Goal: Information Seeking & Learning: Learn about a topic

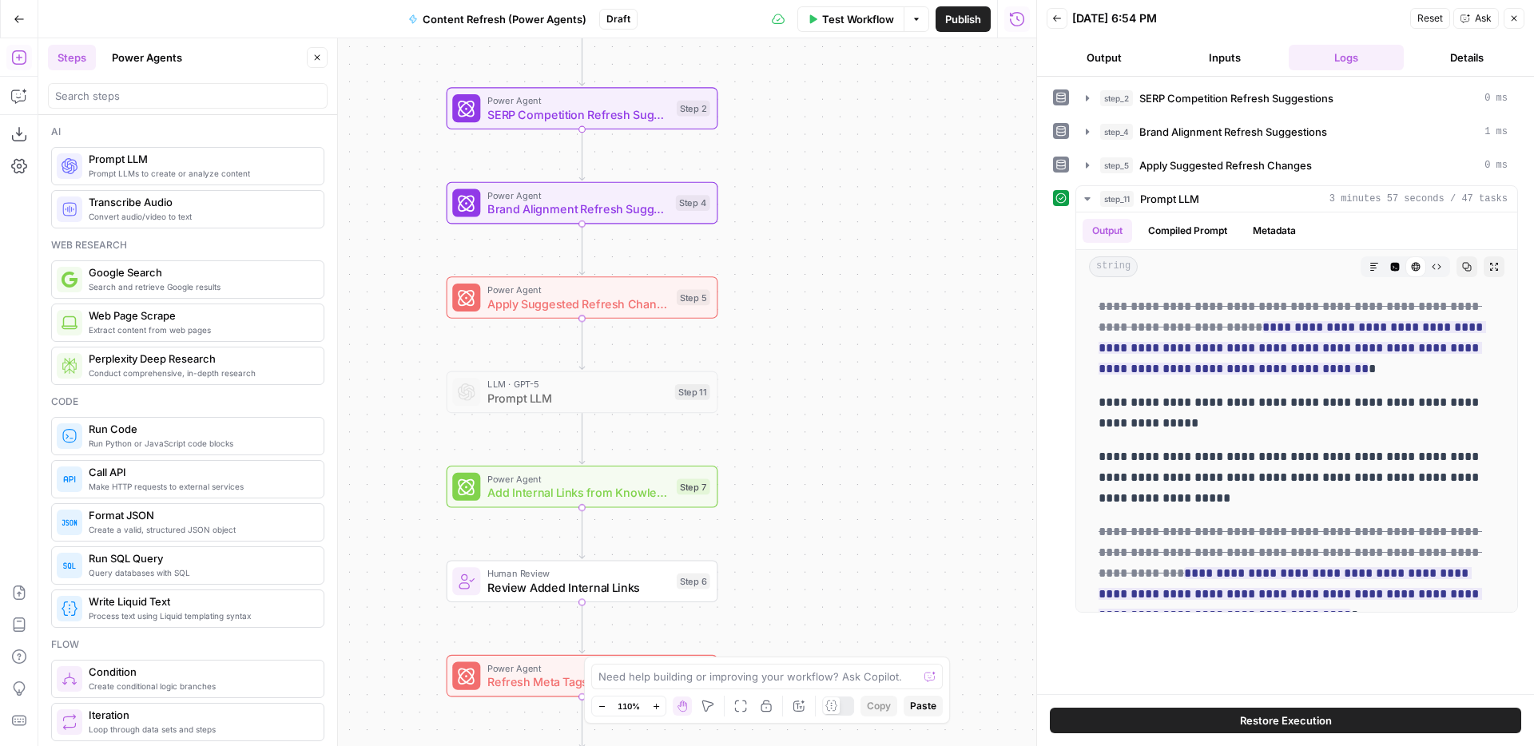
scroll to position [180, 0]
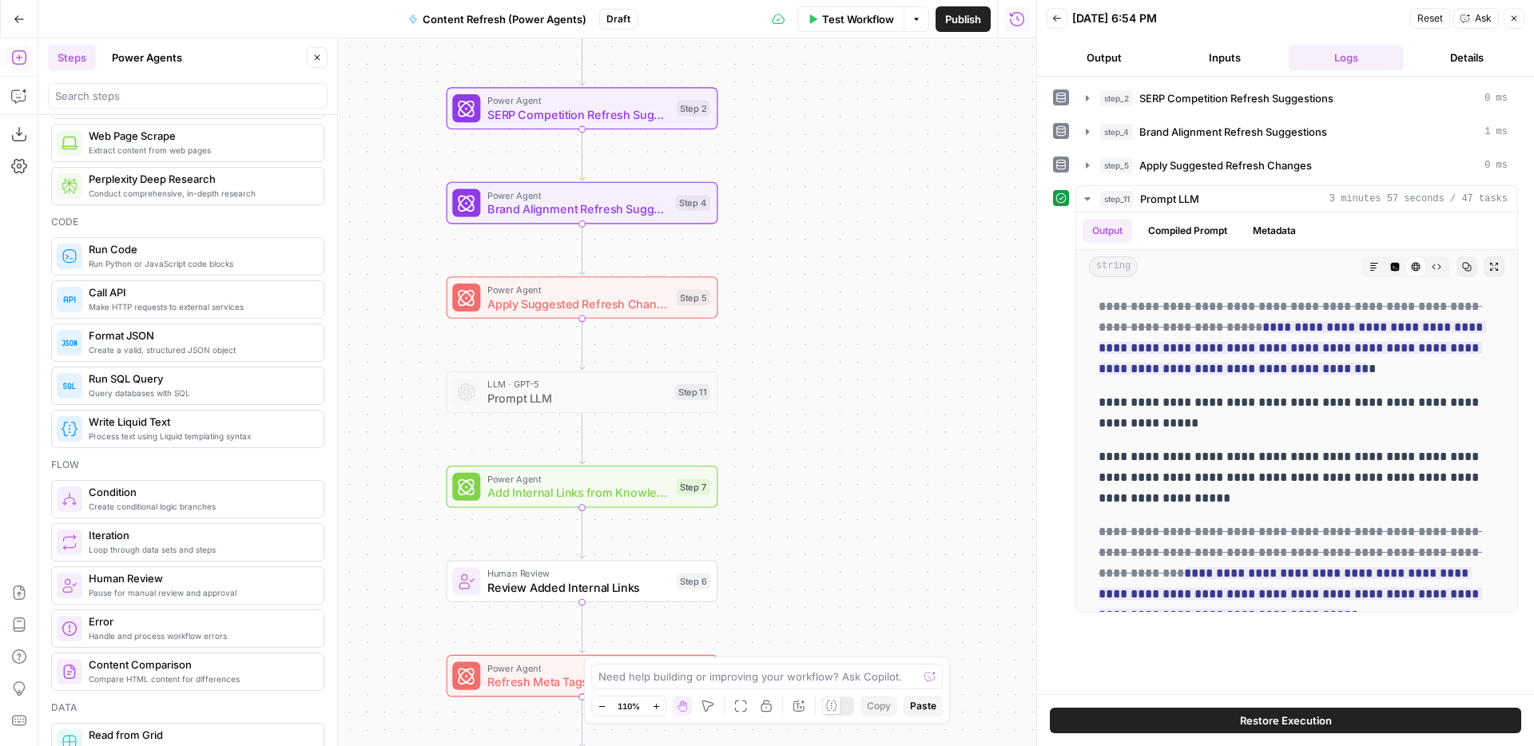
click at [10, 12] on button "Go Back" at bounding box center [19, 19] width 29 height 29
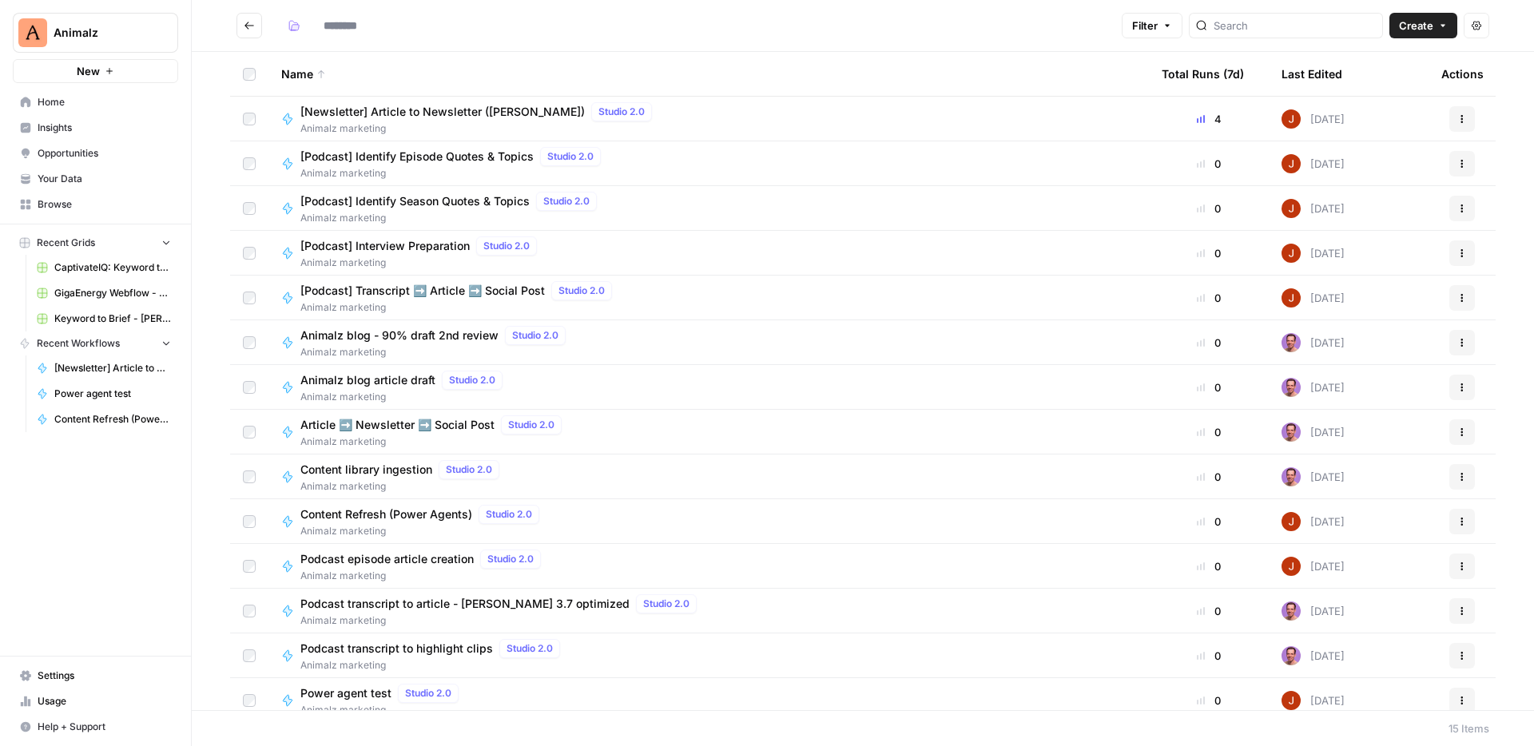
type input "**********"
click at [61, 173] on span "Your Data" at bounding box center [104, 179] width 133 height 14
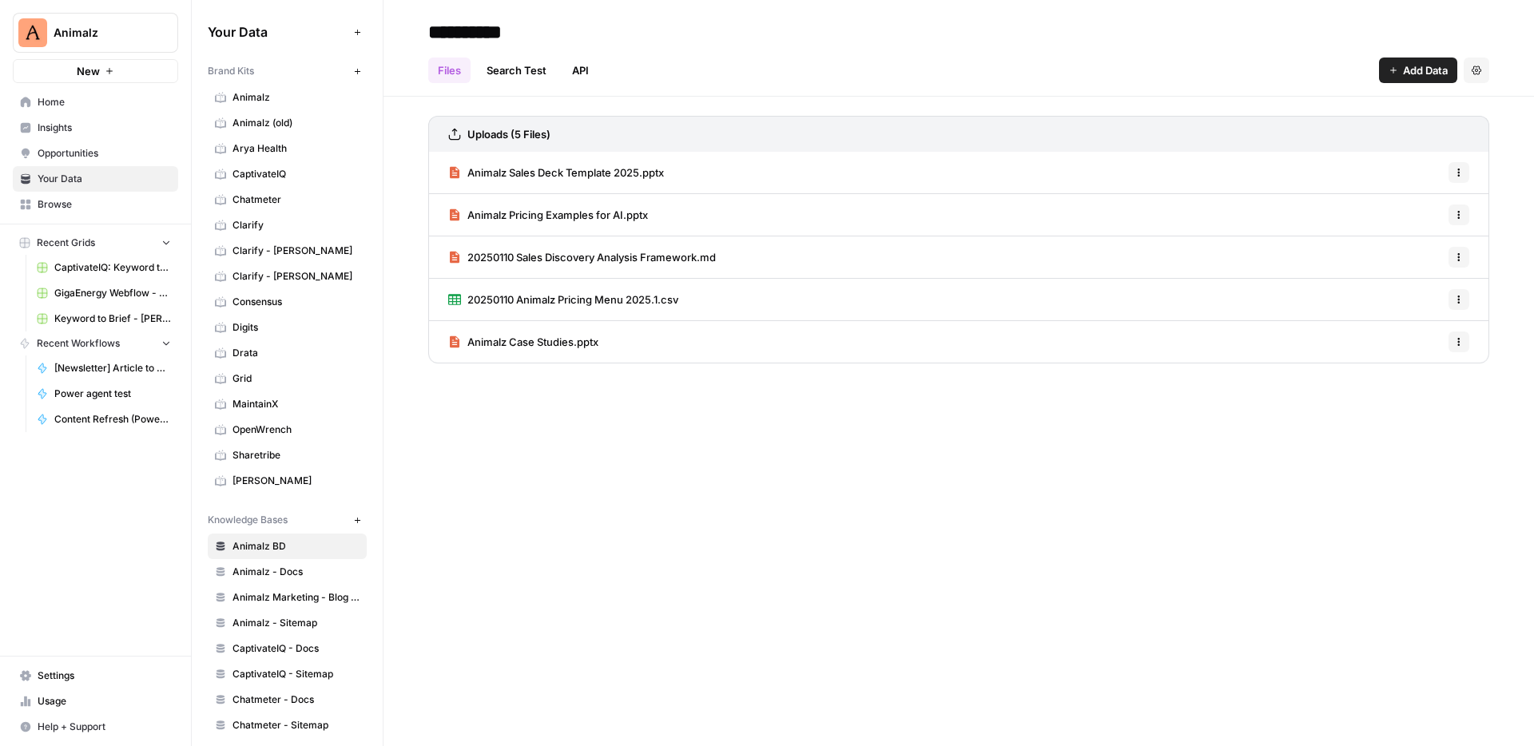
click at [307, 98] on span "Animalz" at bounding box center [296, 97] width 127 height 14
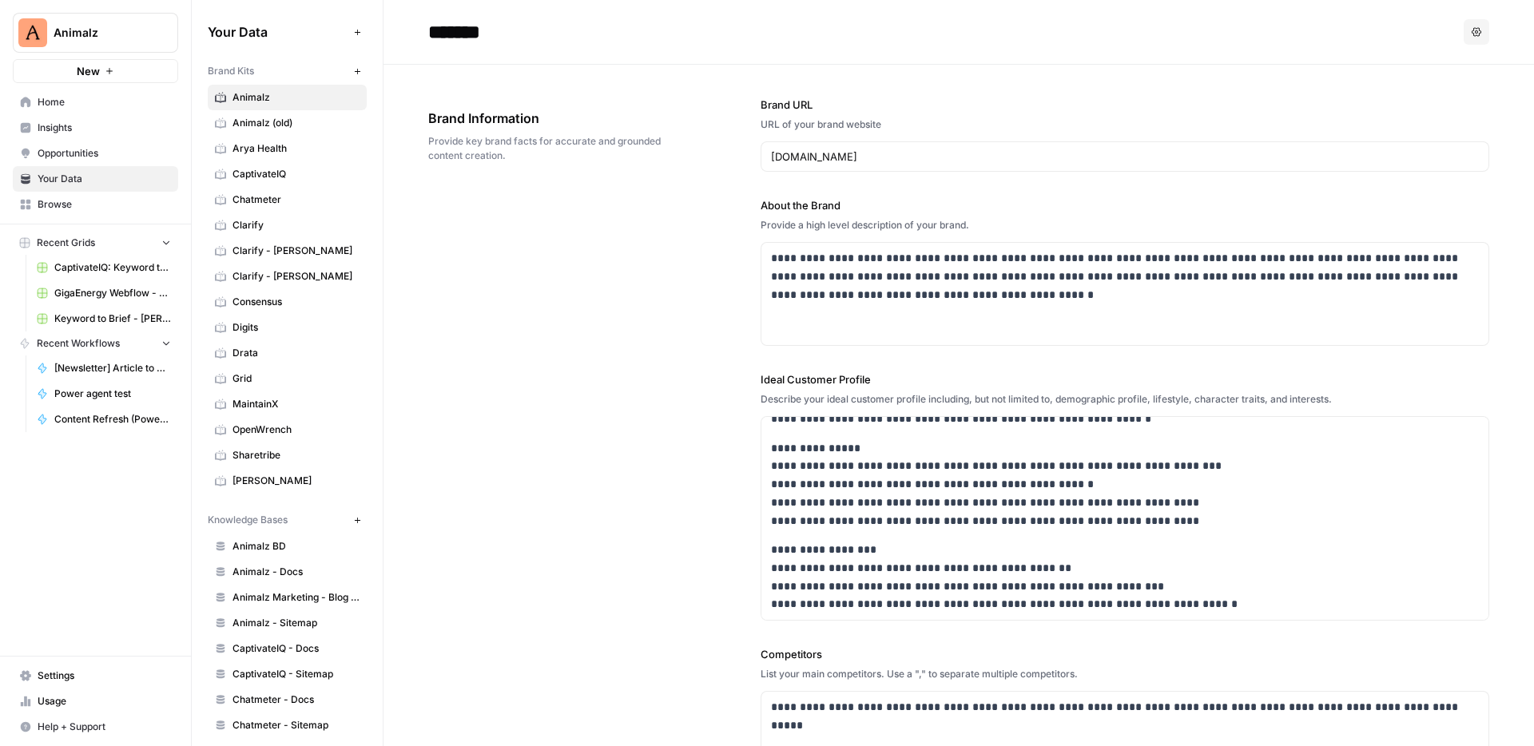
click at [1476, 35] on icon "button" at bounding box center [1477, 32] width 10 height 10
click at [1323, 40] on h2 "*******" at bounding box center [942, 32] width 1029 height 26
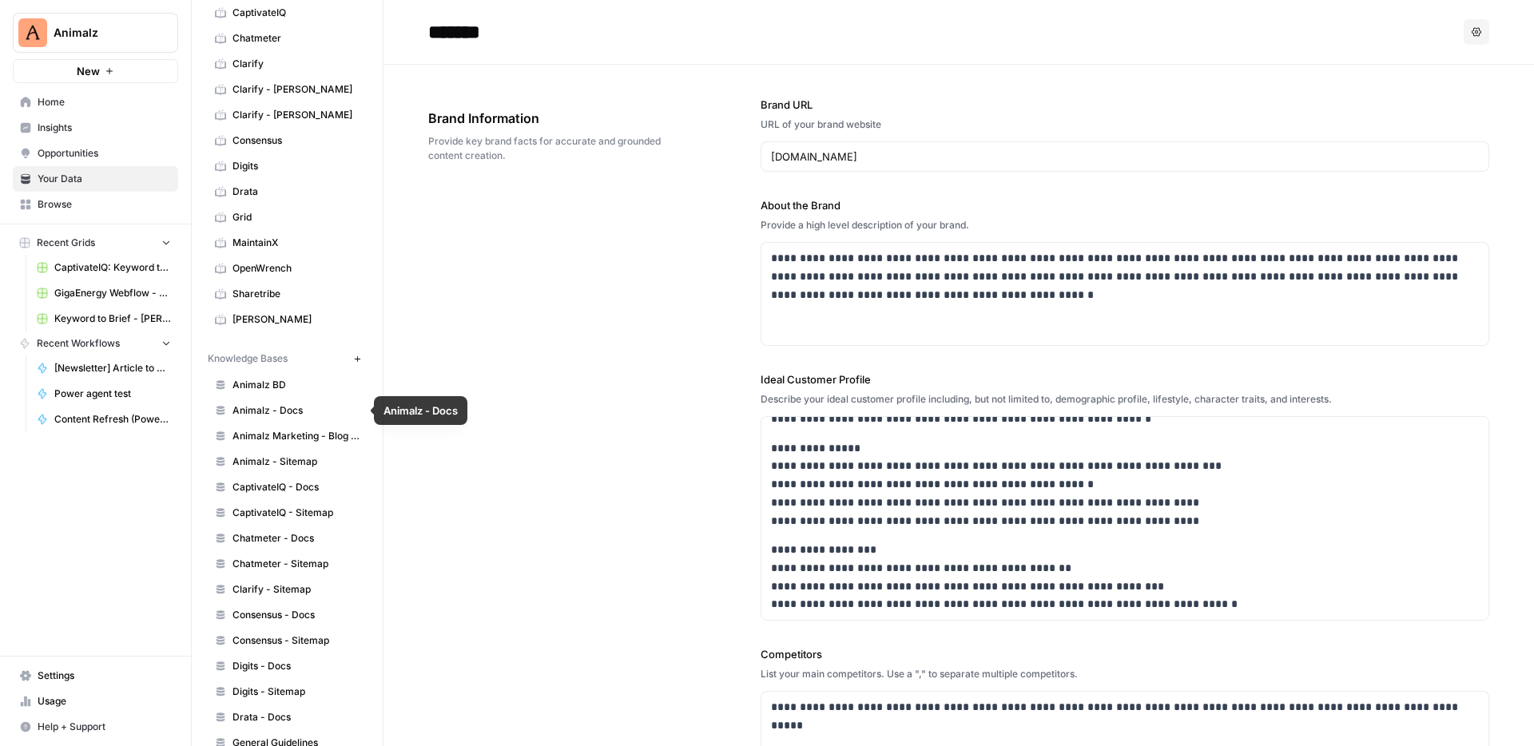
click at [315, 466] on span "Animalz - Sitemap" at bounding box center [296, 462] width 127 height 14
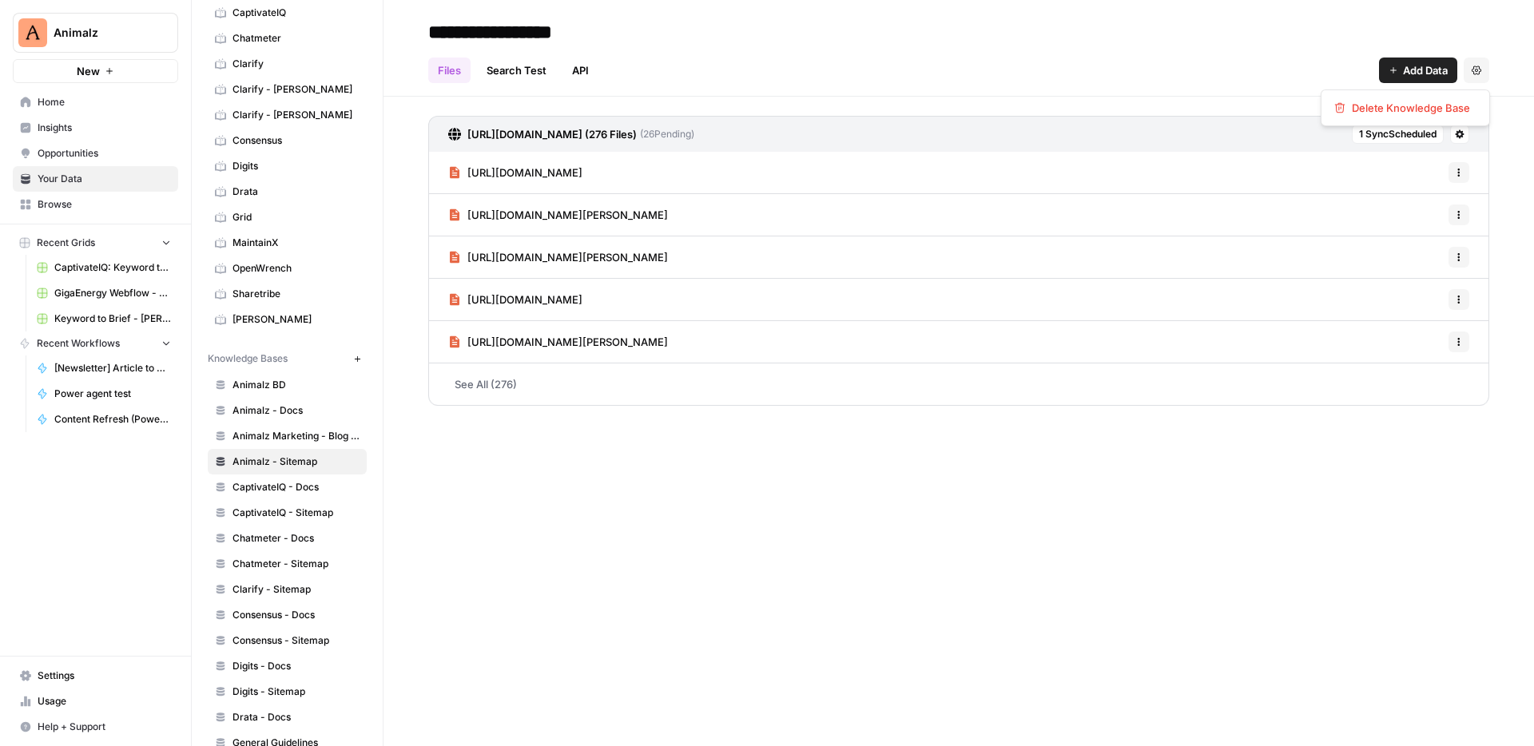
click at [1483, 74] on button "Settings" at bounding box center [1477, 71] width 26 height 26
click at [1331, 17] on header "**********" at bounding box center [959, 48] width 1151 height 97
click at [1461, 133] on icon at bounding box center [1460, 134] width 10 height 10
click at [1176, 60] on div "Files Search Test API Add Data Settings" at bounding box center [958, 64] width 1061 height 38
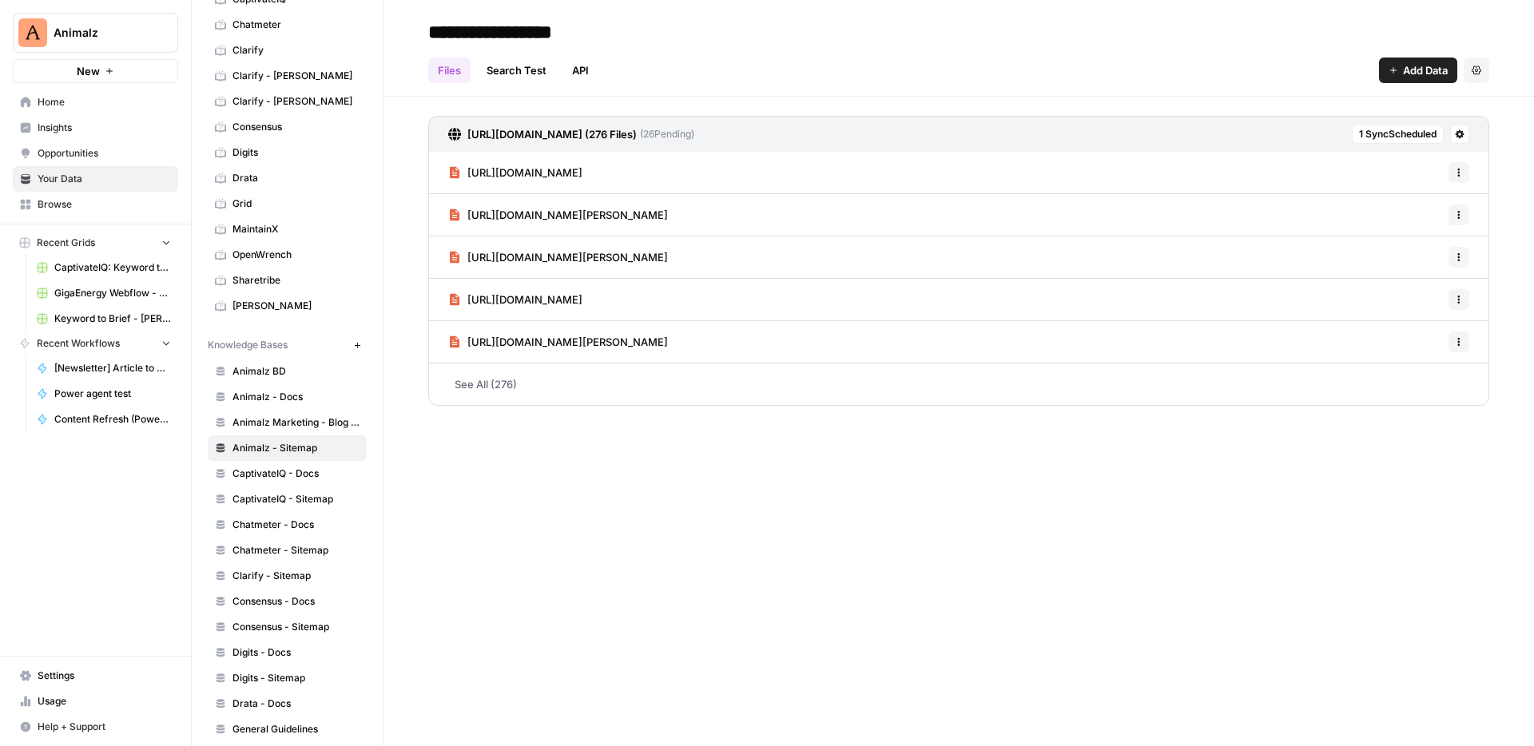
scroll to position [183, 0]
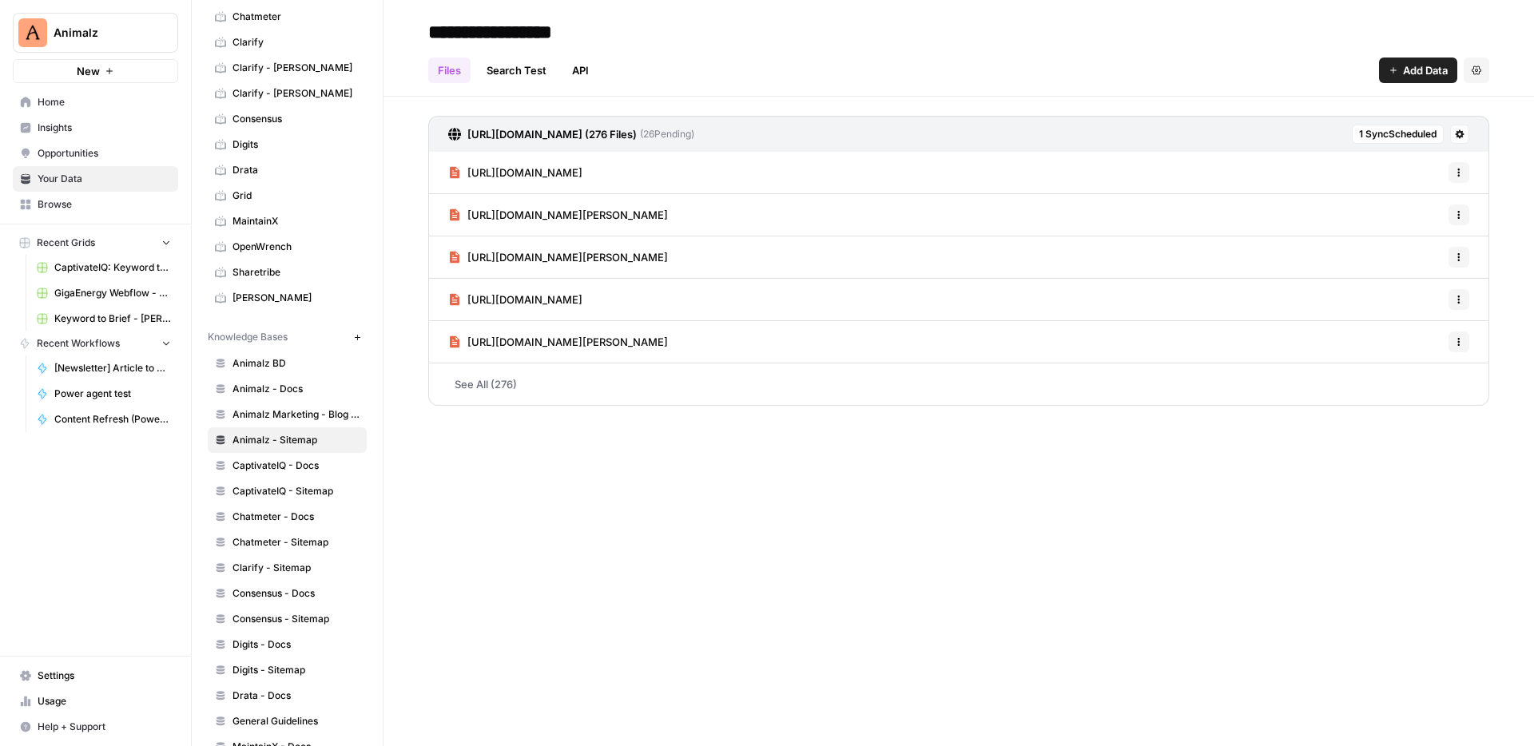
click at [289, 460] on span "CaptivateIQ - Docs" at bounding box center [296, 466] width 127 height 14
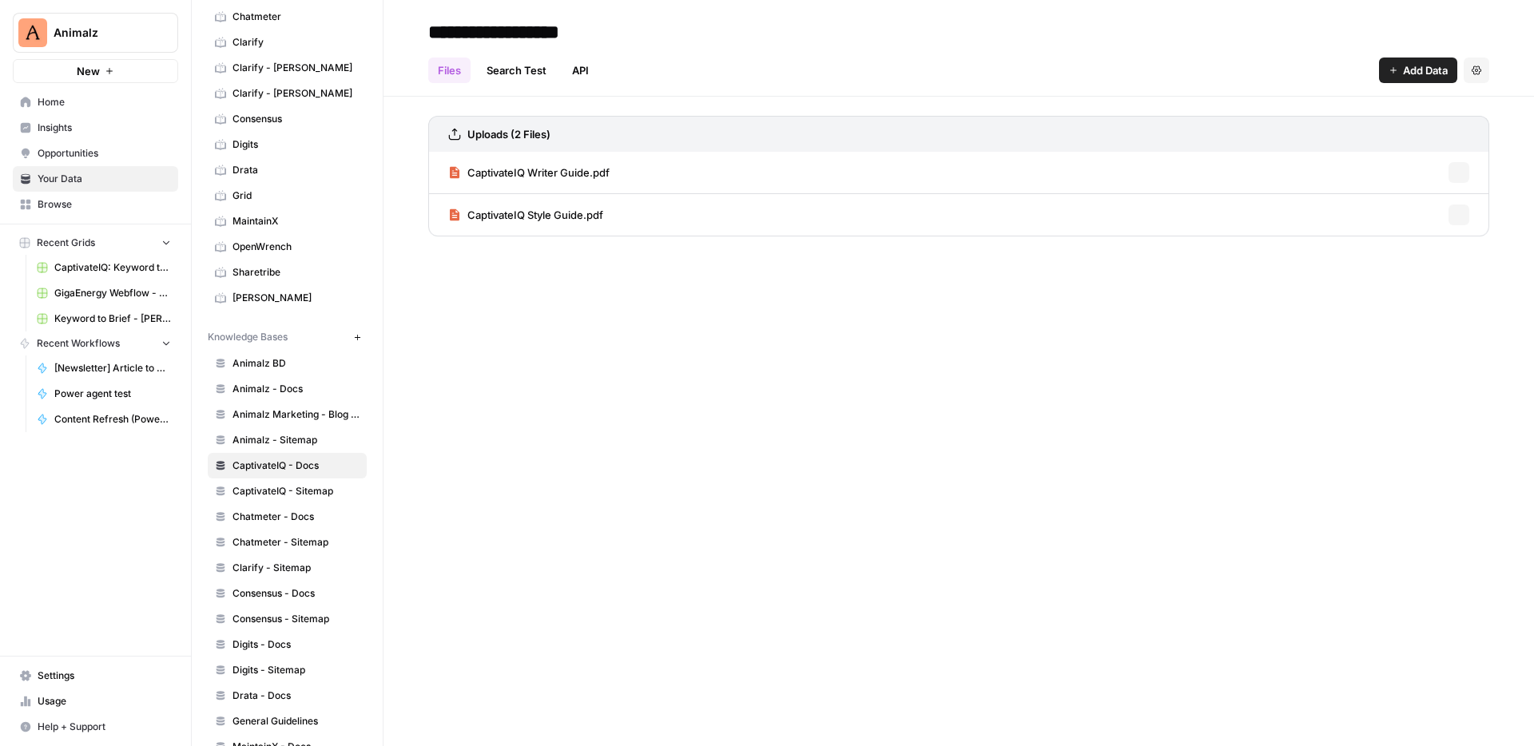
click at [294, 389] on span "Animalz - Docs" at bounding box center [296, 389] width 127 height 14
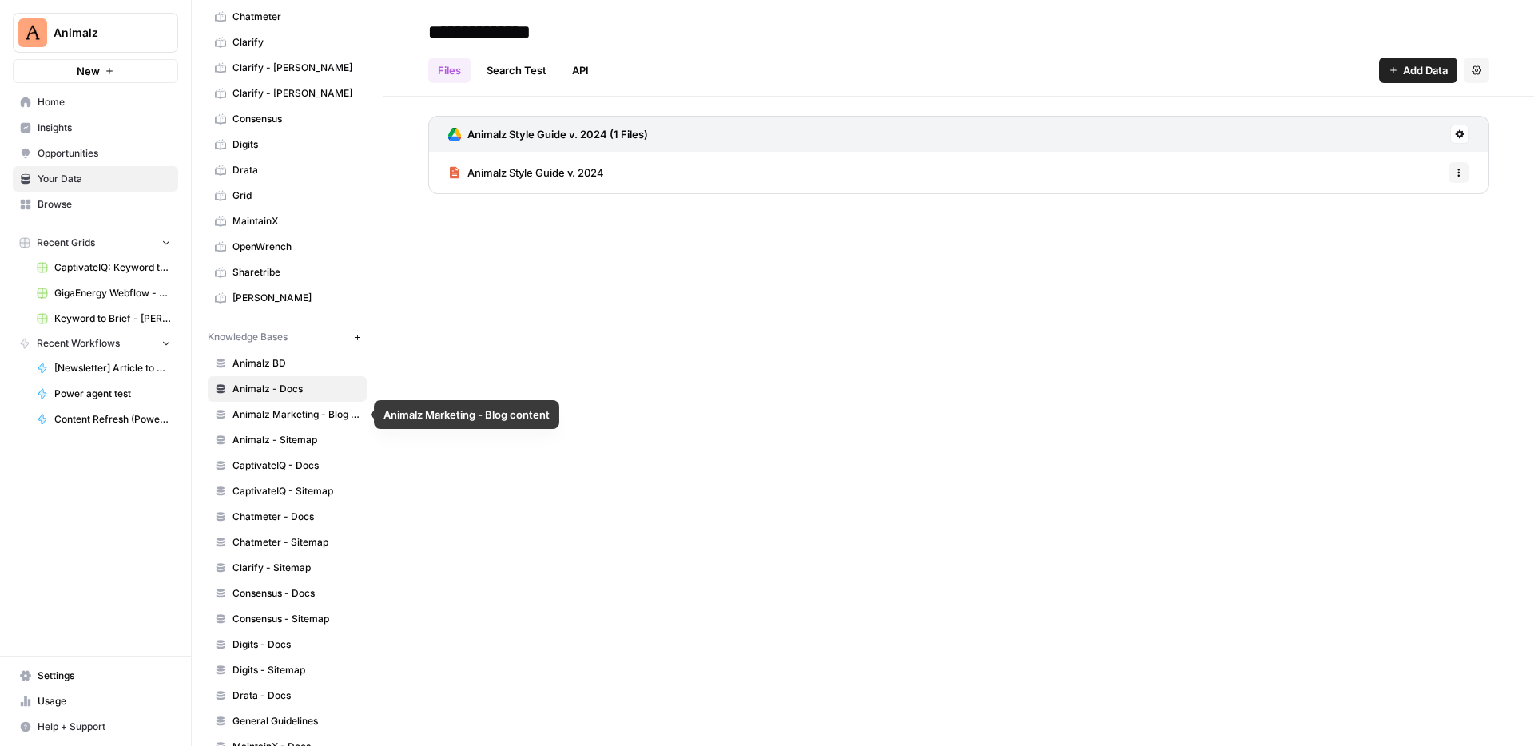
click at [297, 418] on span "Animalz Marketing - Blog content" at bounding box center [296, 415] width 127 height 14
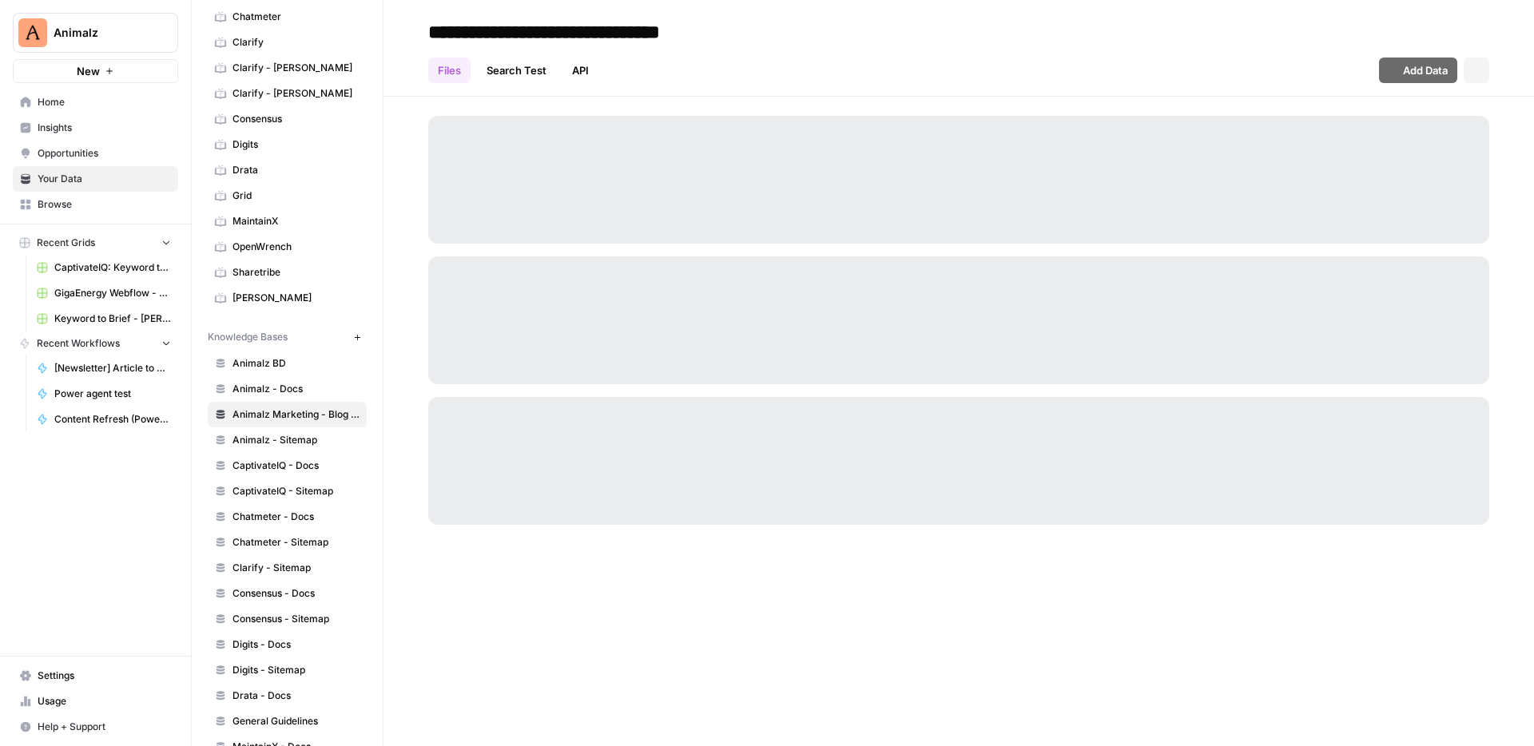
click at [297, 439] on span "Animalz - Sitemap" at bounding box center [296, 440] width 127 height 14
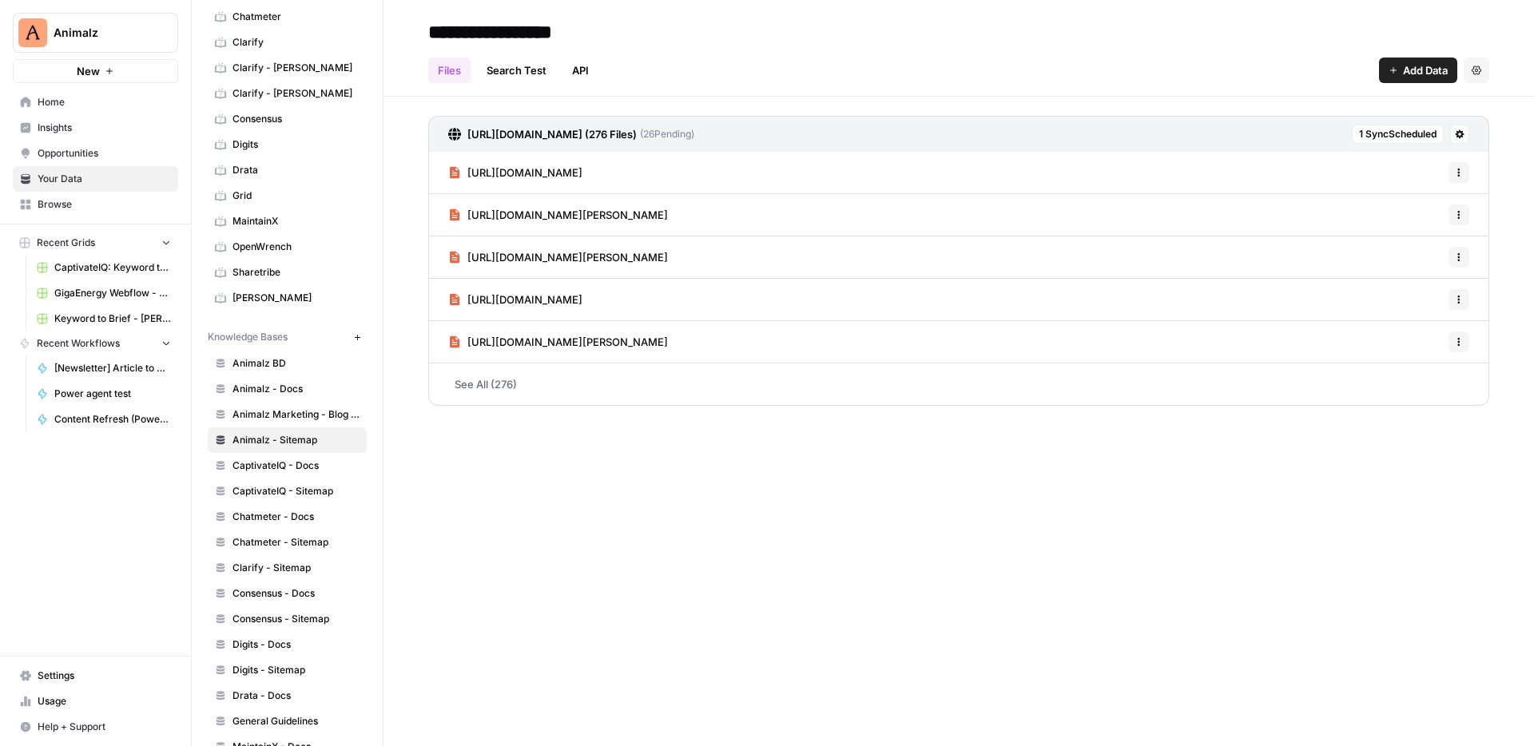
click at [297, 384] on span "Animalz - Docs" at bounding box center [296, 389] width 127 height 14
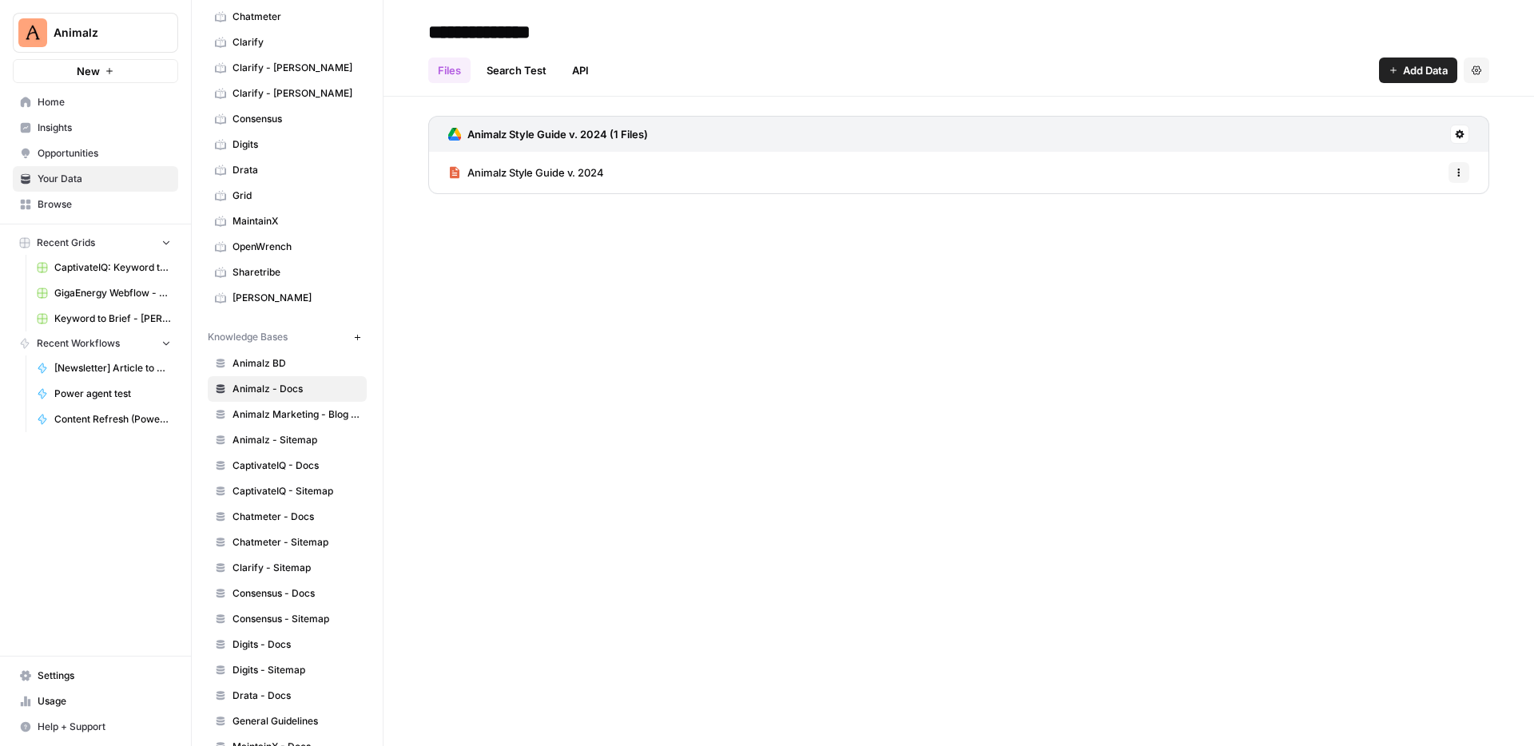
click at [68, 106] on span "Home" at bounding box center [104, 102] width 133 height 14
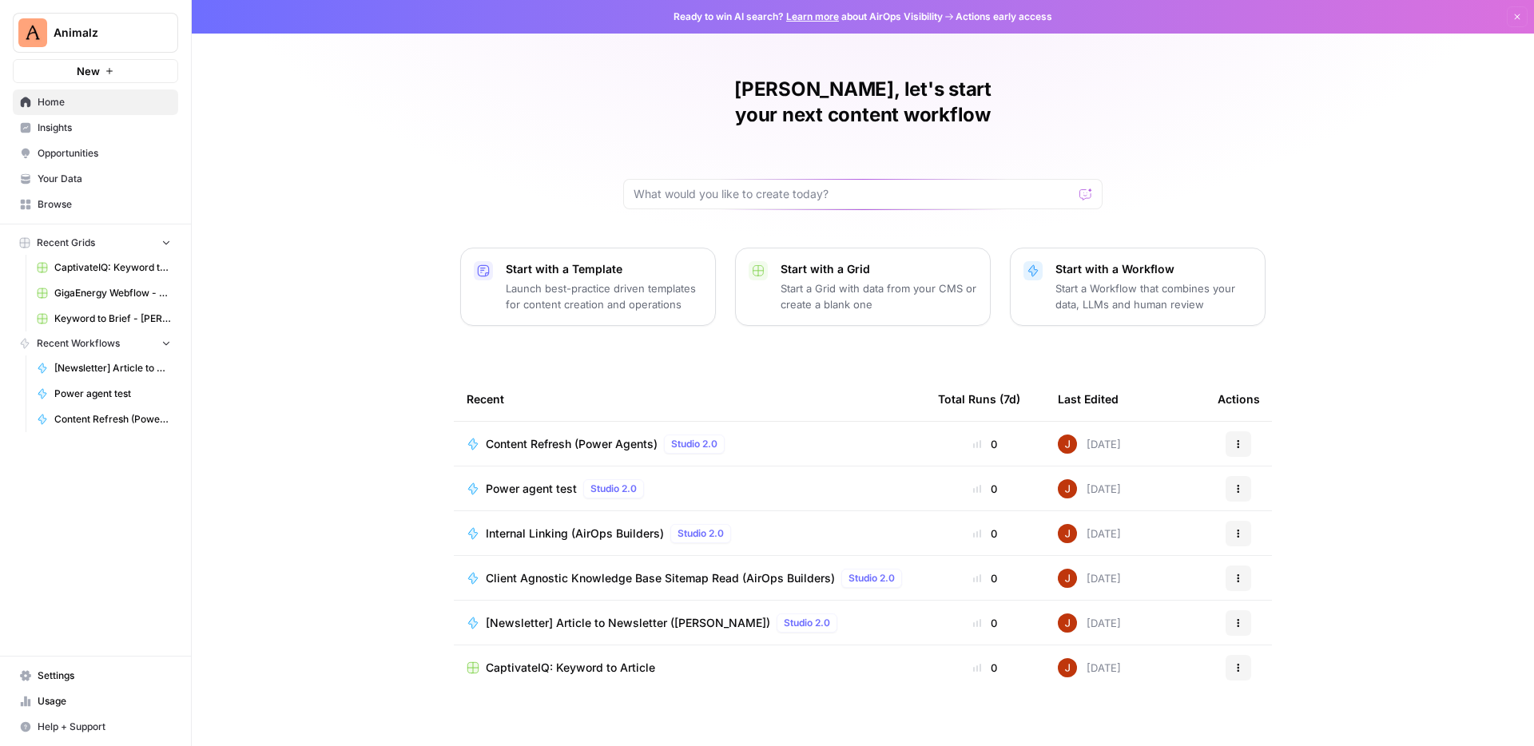
click at [550, 436] on span "Content Refresh (Power Agents)" at bounding box center [572, 444] width 172 height 16
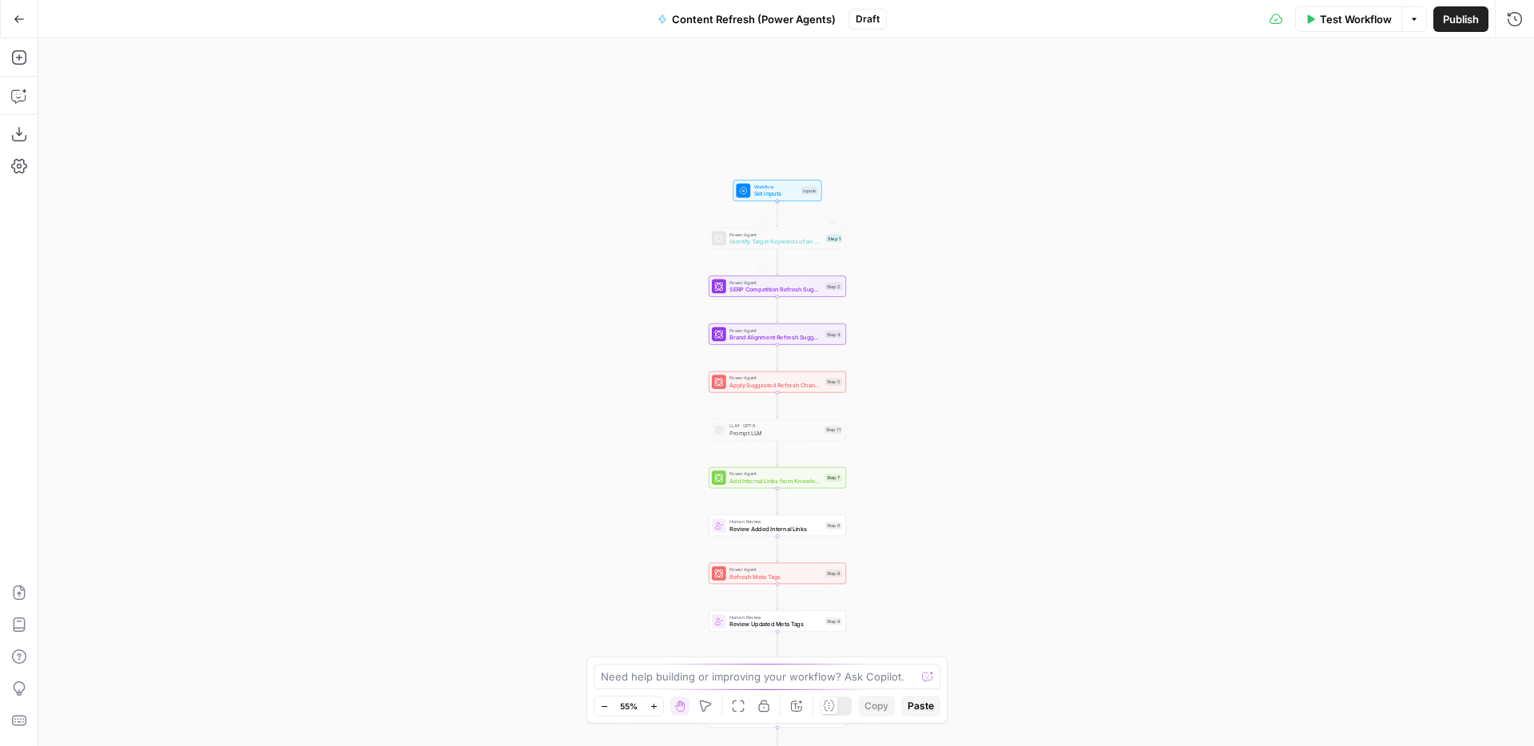
click at [791, 185] on span "Workflow" at bounding box center [776, 186] width 44 height 7
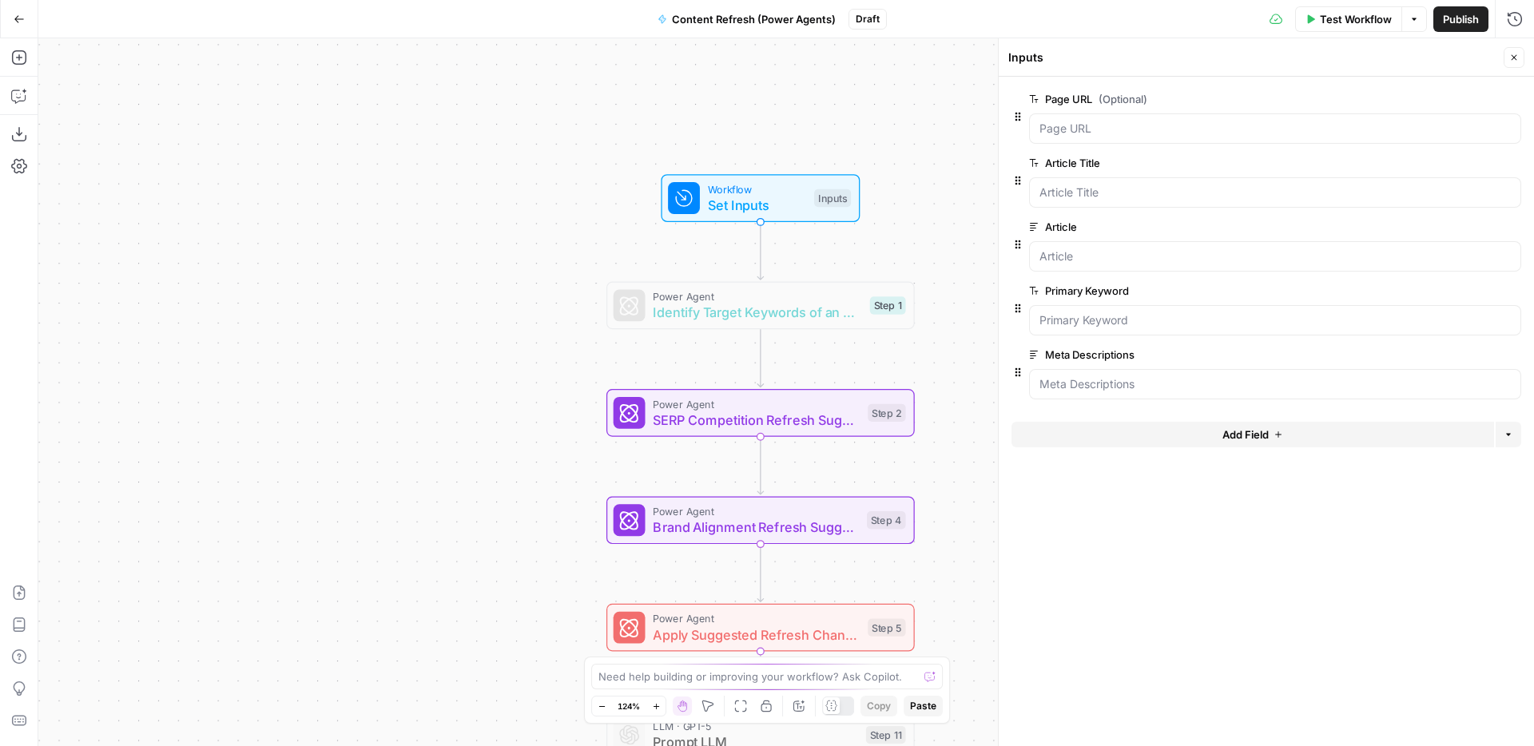
click at [1261, 424] on button "Add Field" at bounding box center [1253, 435] width 483 height 26
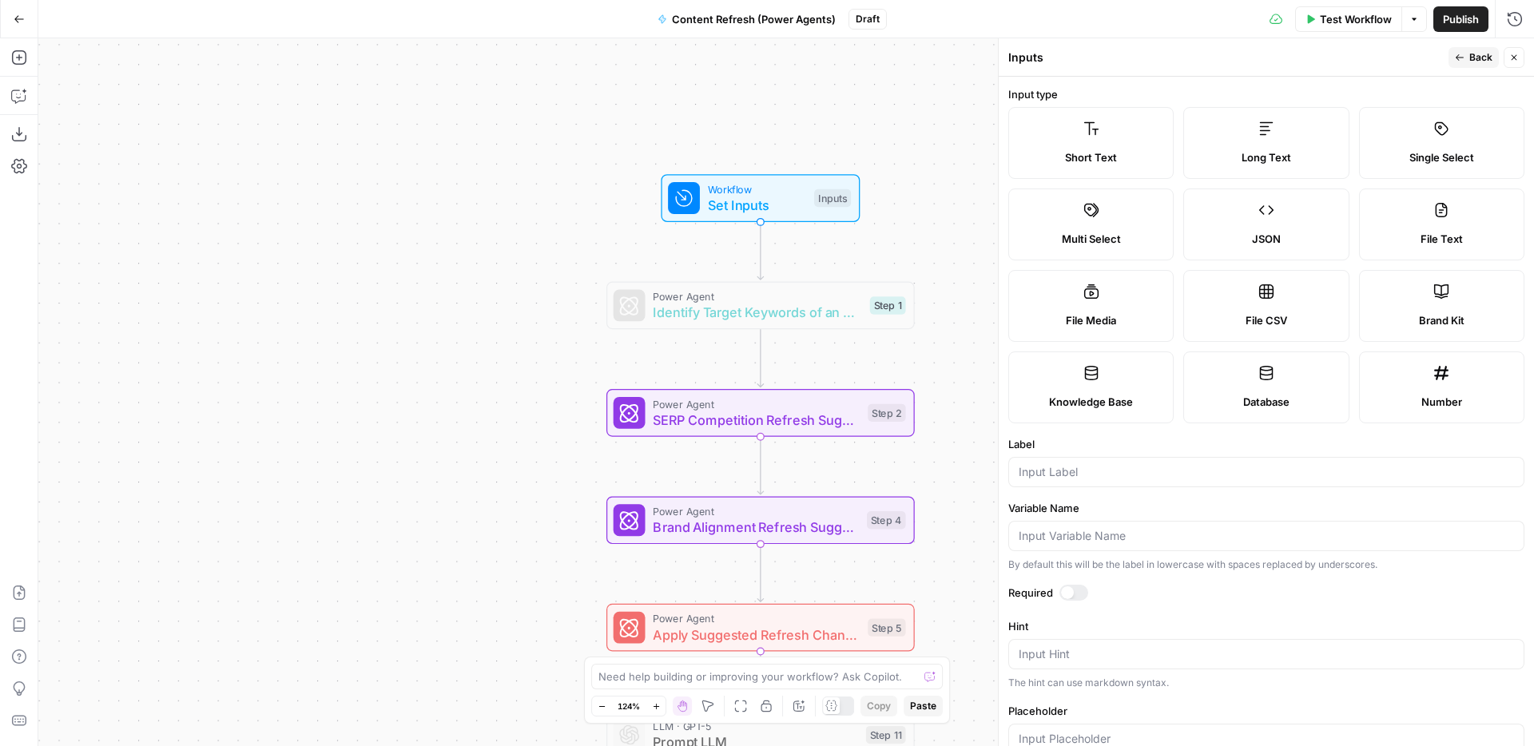
click at [26, 24] on button "Go Back" at bounding box center [19, 19] width 29 height 29
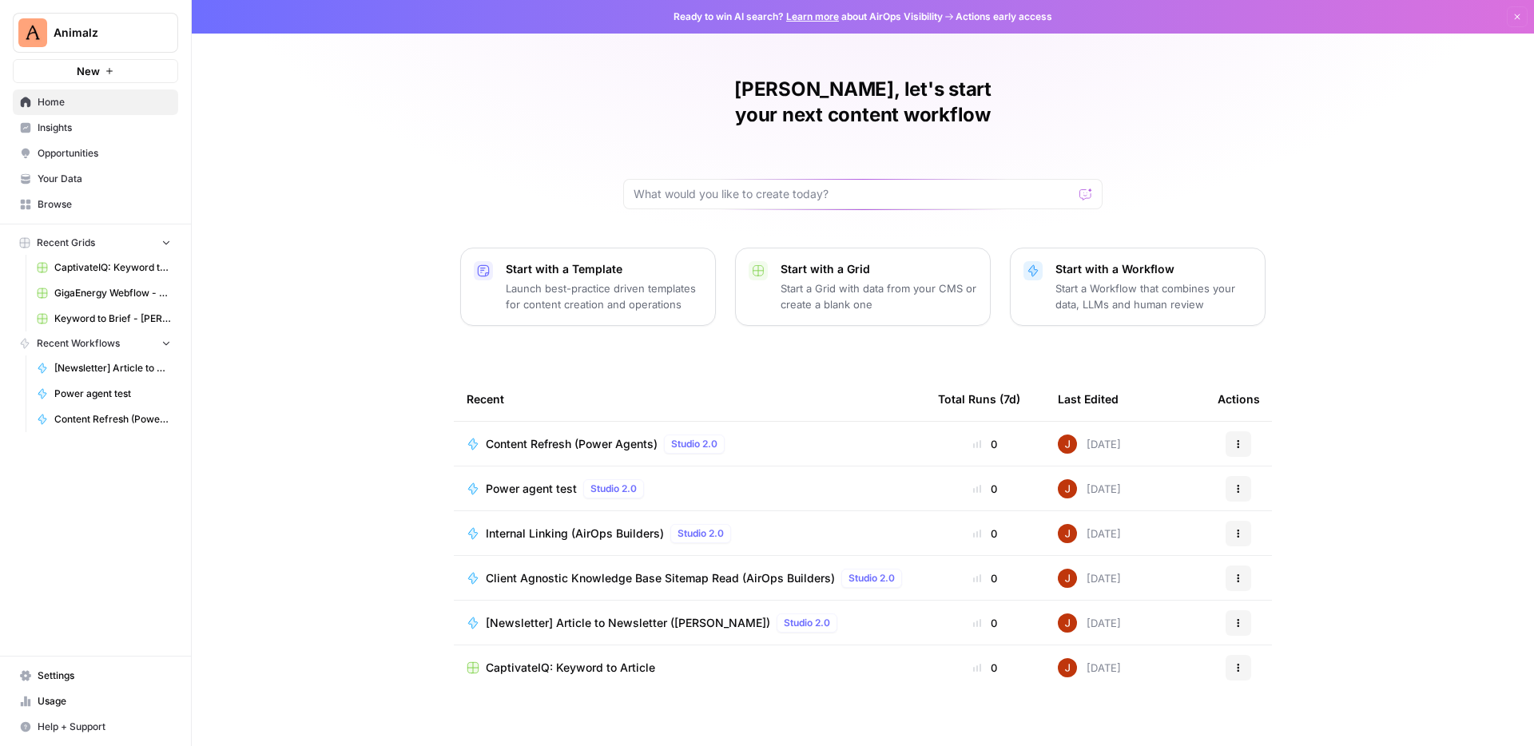
click at [97, 166] on link "Your Data" at bounding box center [95, 179] width 165 height 26
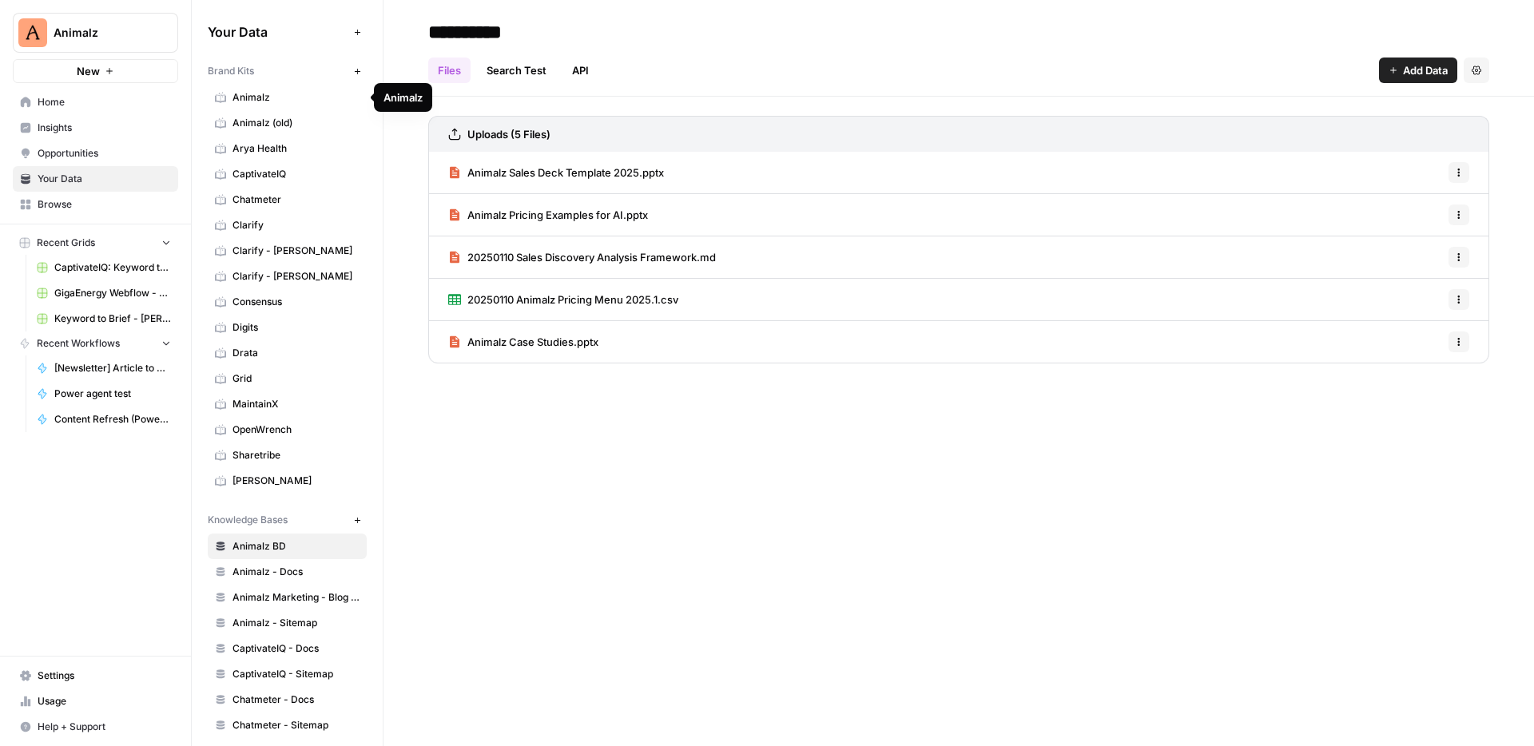
click at [297, 99] on span "Animalz" at bounding box center [296, 97] width 127 height 14
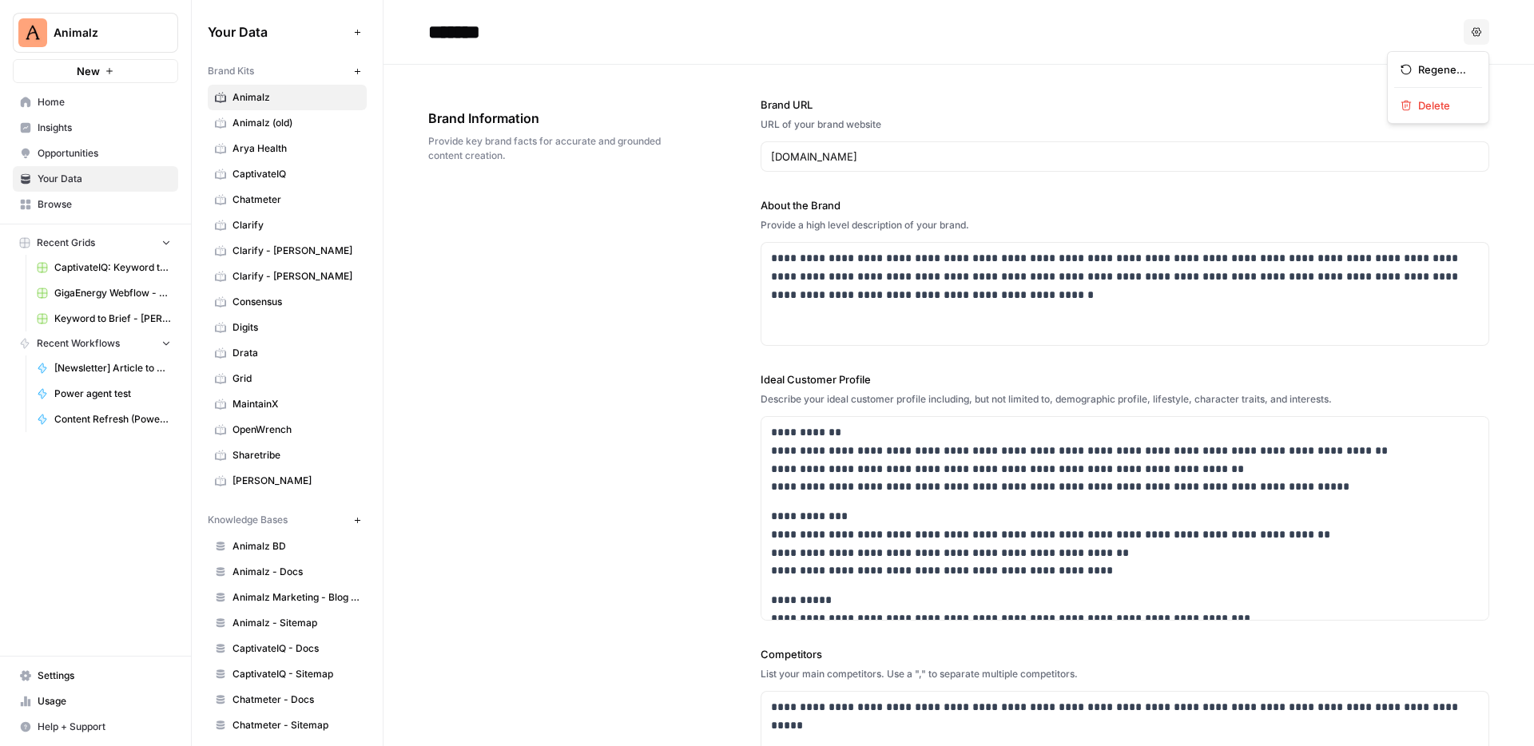
click at [1477, 24] on button "Options" at bounding box center [1477, 32] width 26 height 26
click at [1255, 62] on header "******* Options" at bounding box center [959, 32] width 1151 height 65
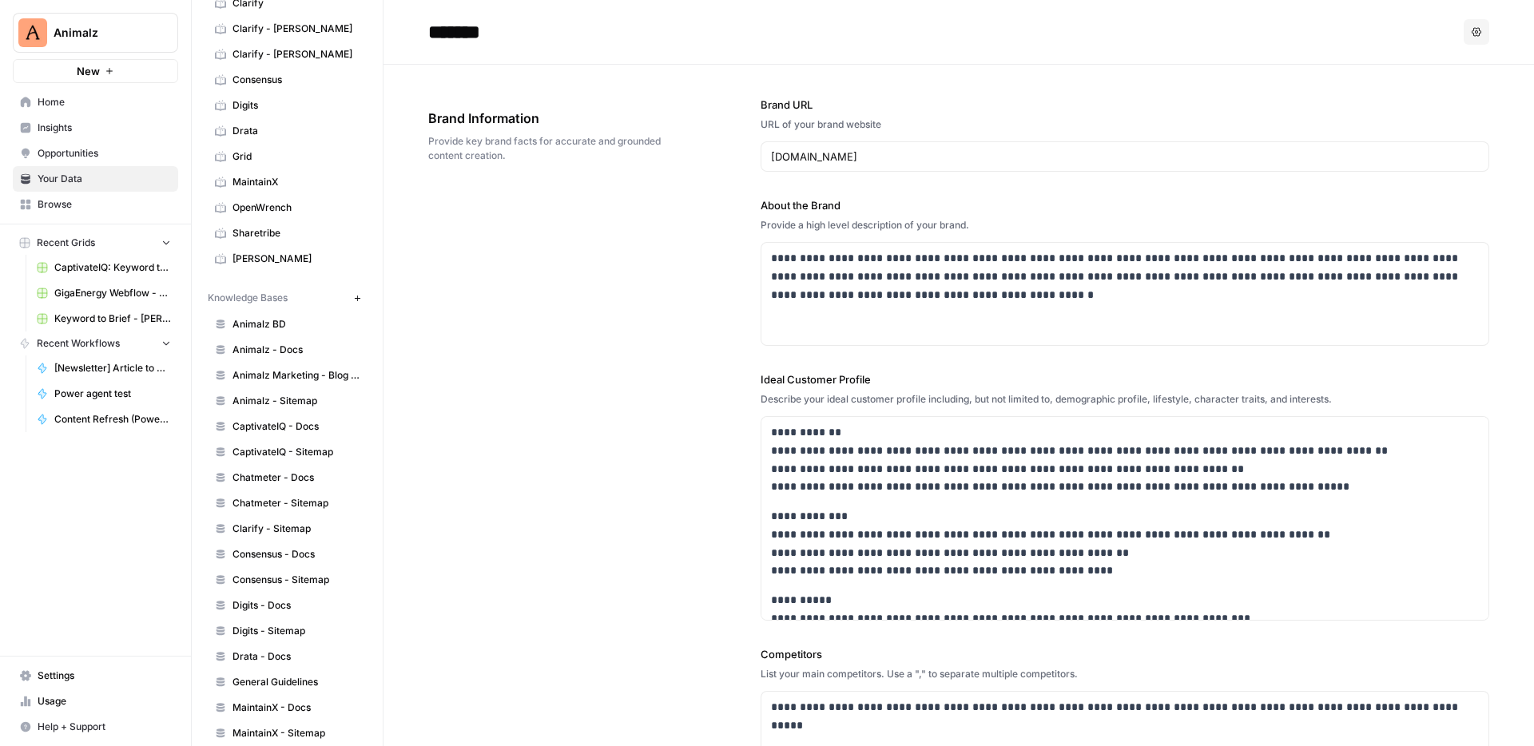
scroll to position [229, 0]
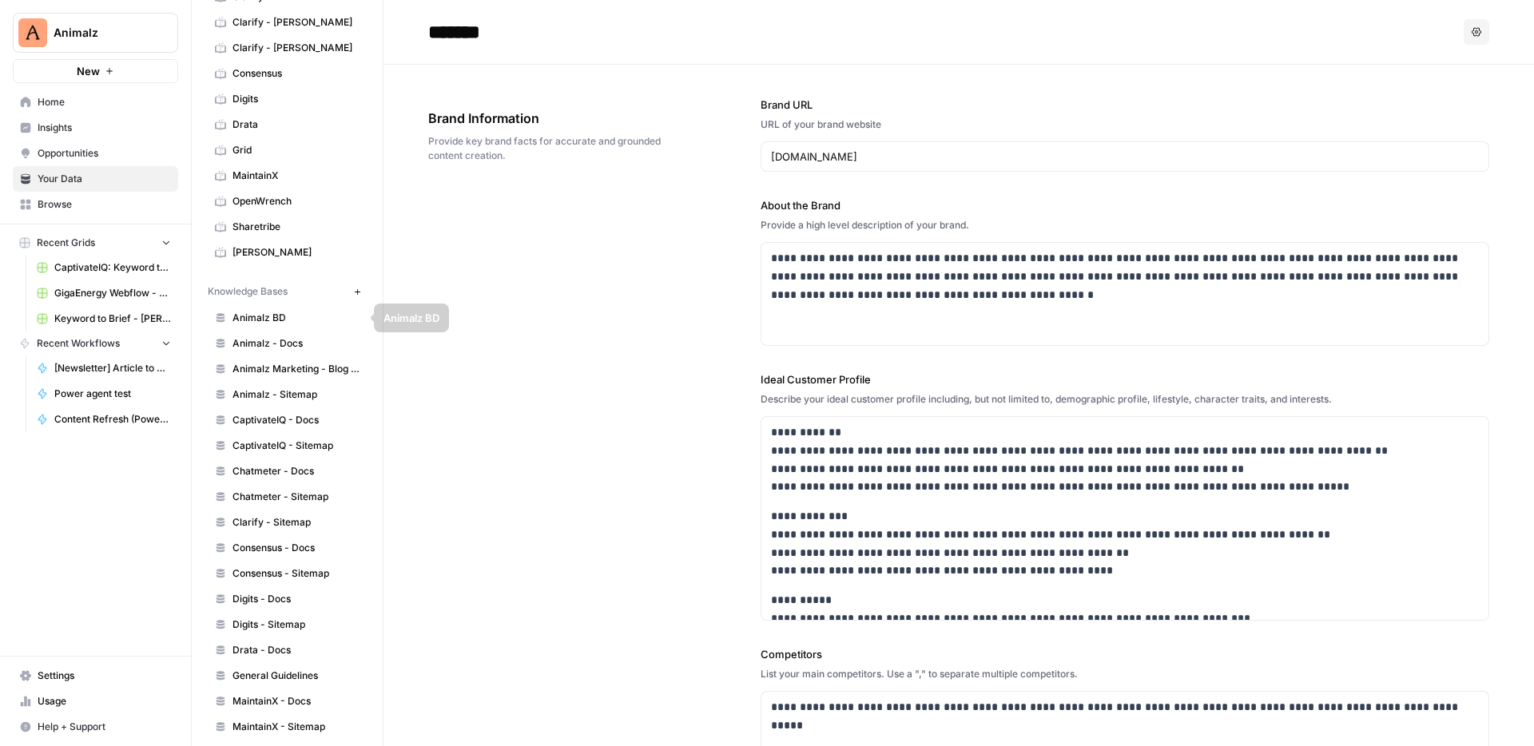
click at [304, 344] on span "Animalz - Docs" at bounding box center [296, 343] width 127 height 14
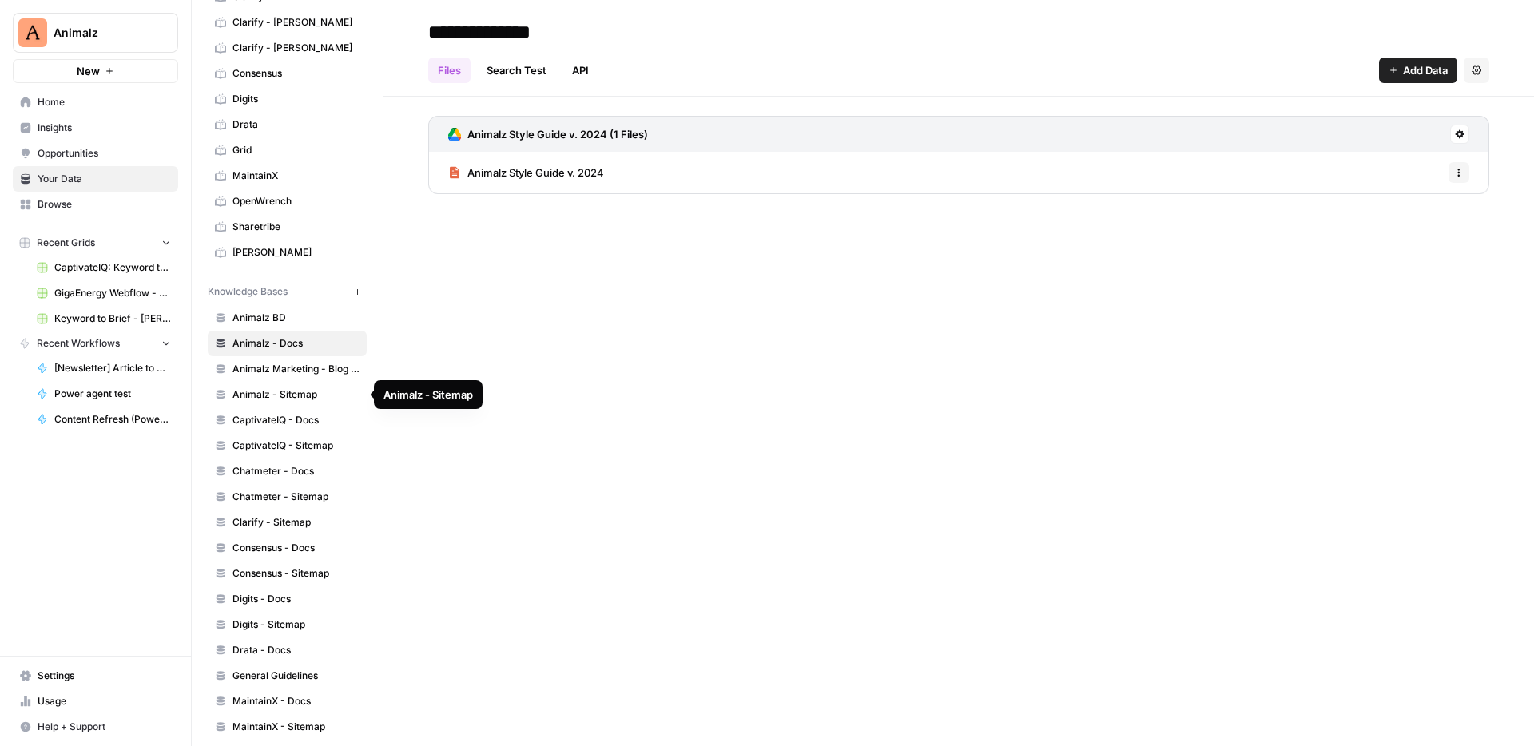
click at [302, 400] on span "Animalz - Sitemap" at bounding box center [296, 395] width 127 height 14
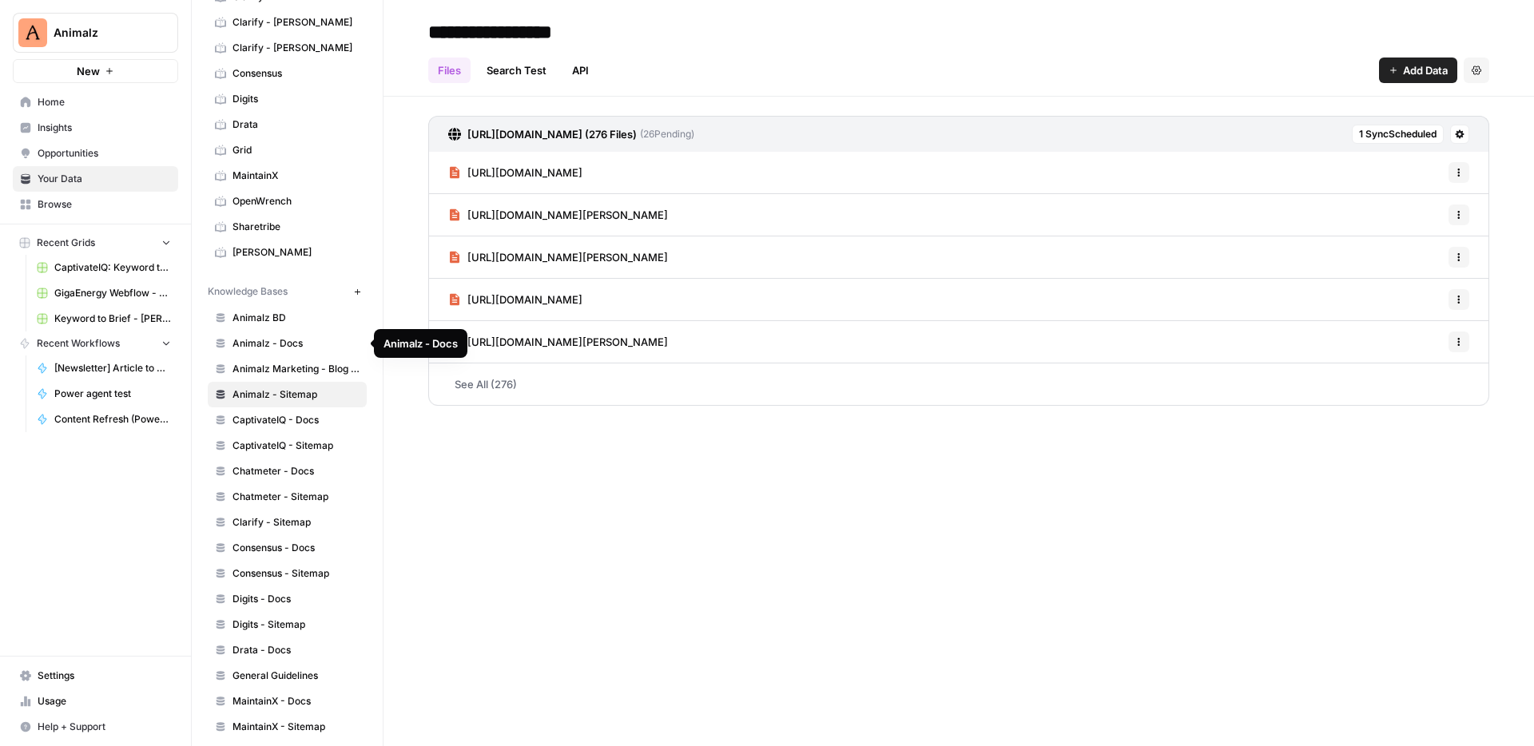
click at [307, 348] on span "Animalz - Docs" at bounding box center [296, 343] width 127 height 14
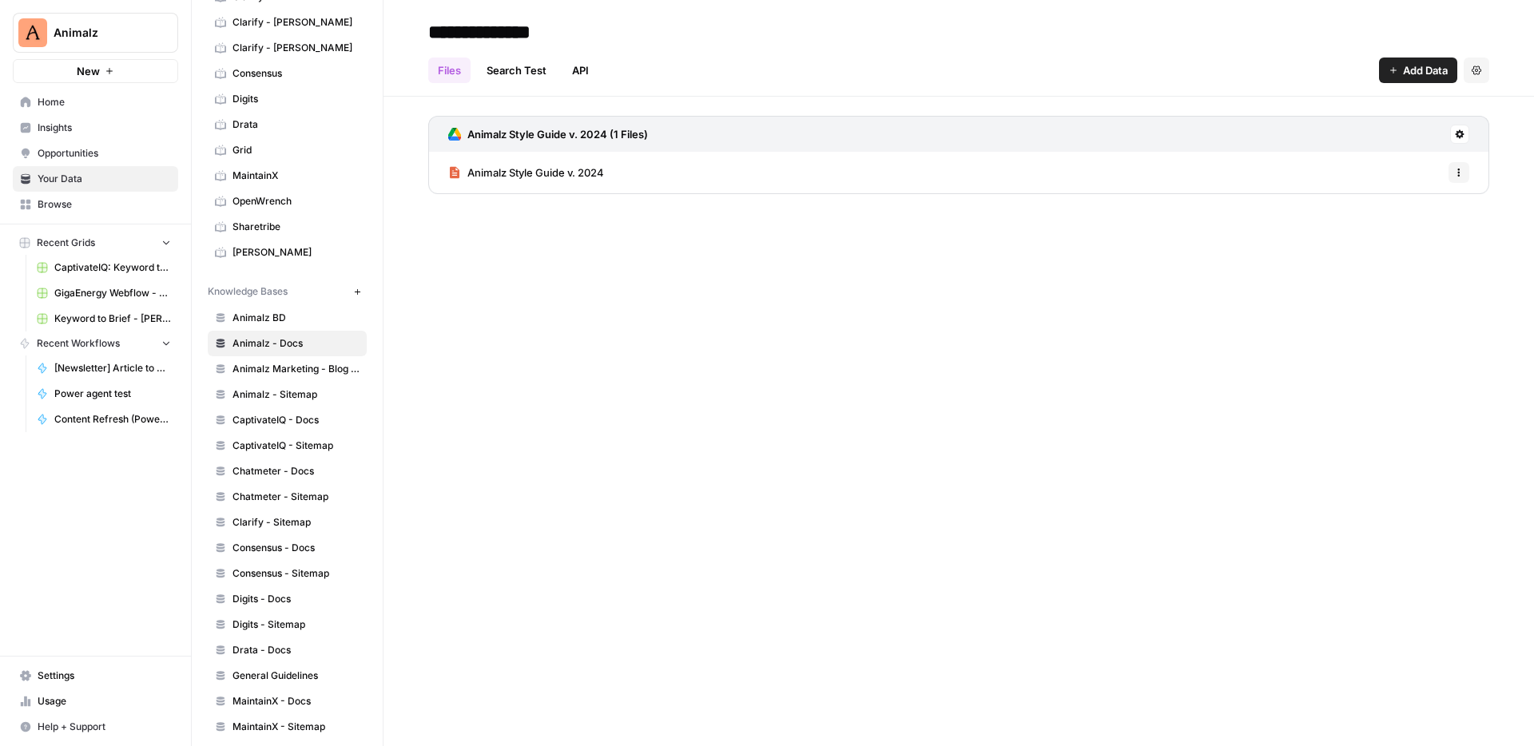
click at [307, 406] on link "Animalz - Sitemap" at bounding box center [287, 395] width 159 height 26
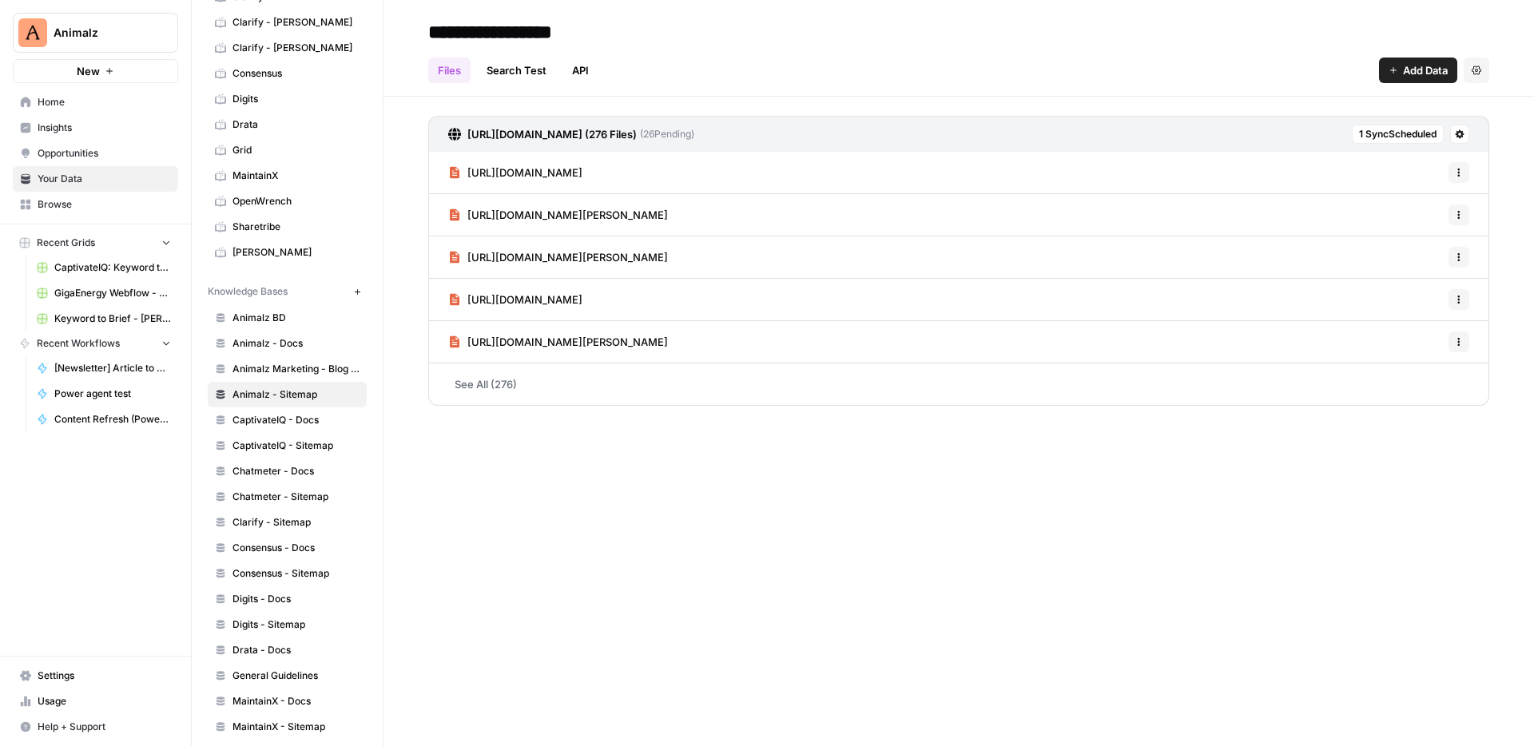
click at [477, 379] on link "See All (276)" at bounding box center [958, 385] width 1061 height 42
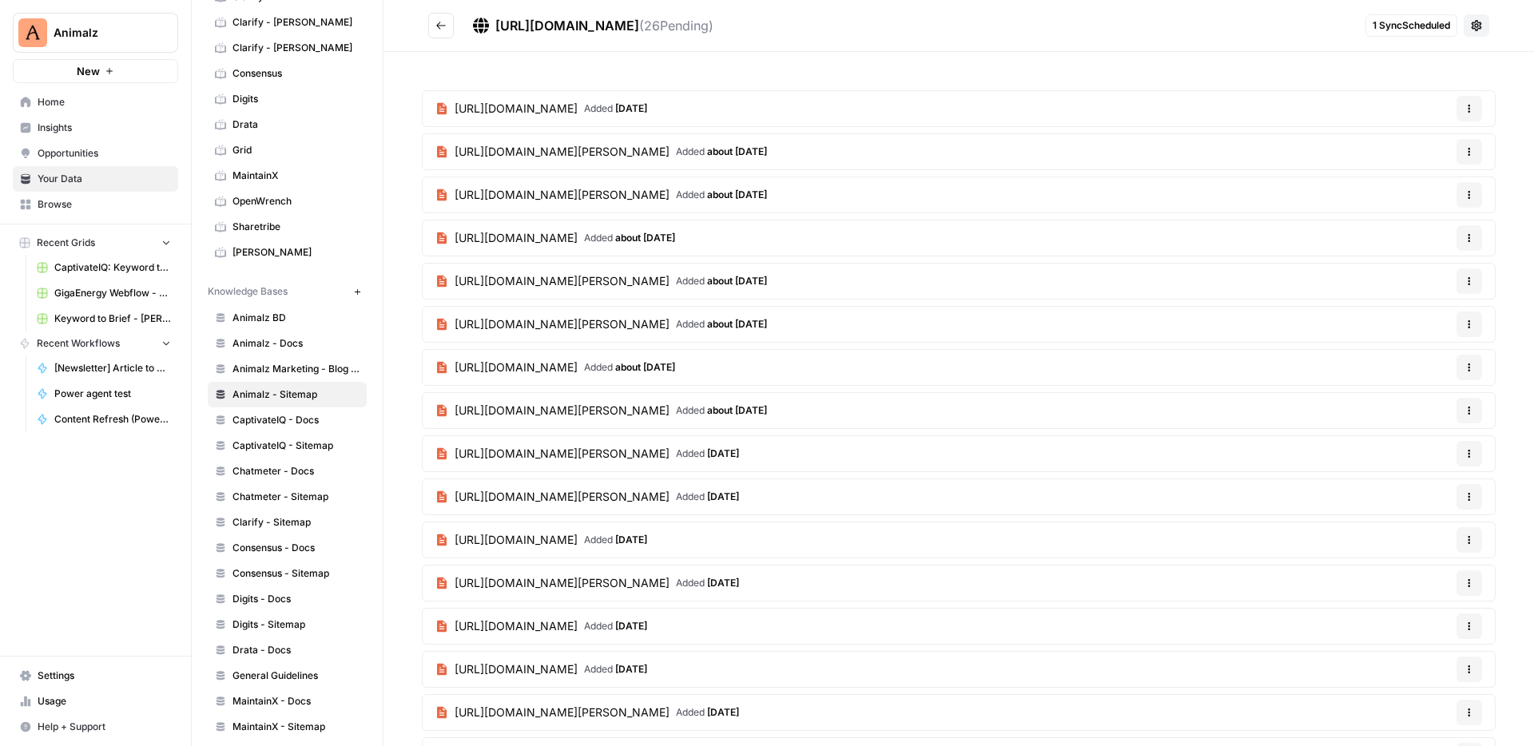
click at [578, 103] on span "[URL][DOMAIN_NAME]" at bounding box center [516, 109] width 123 height 16
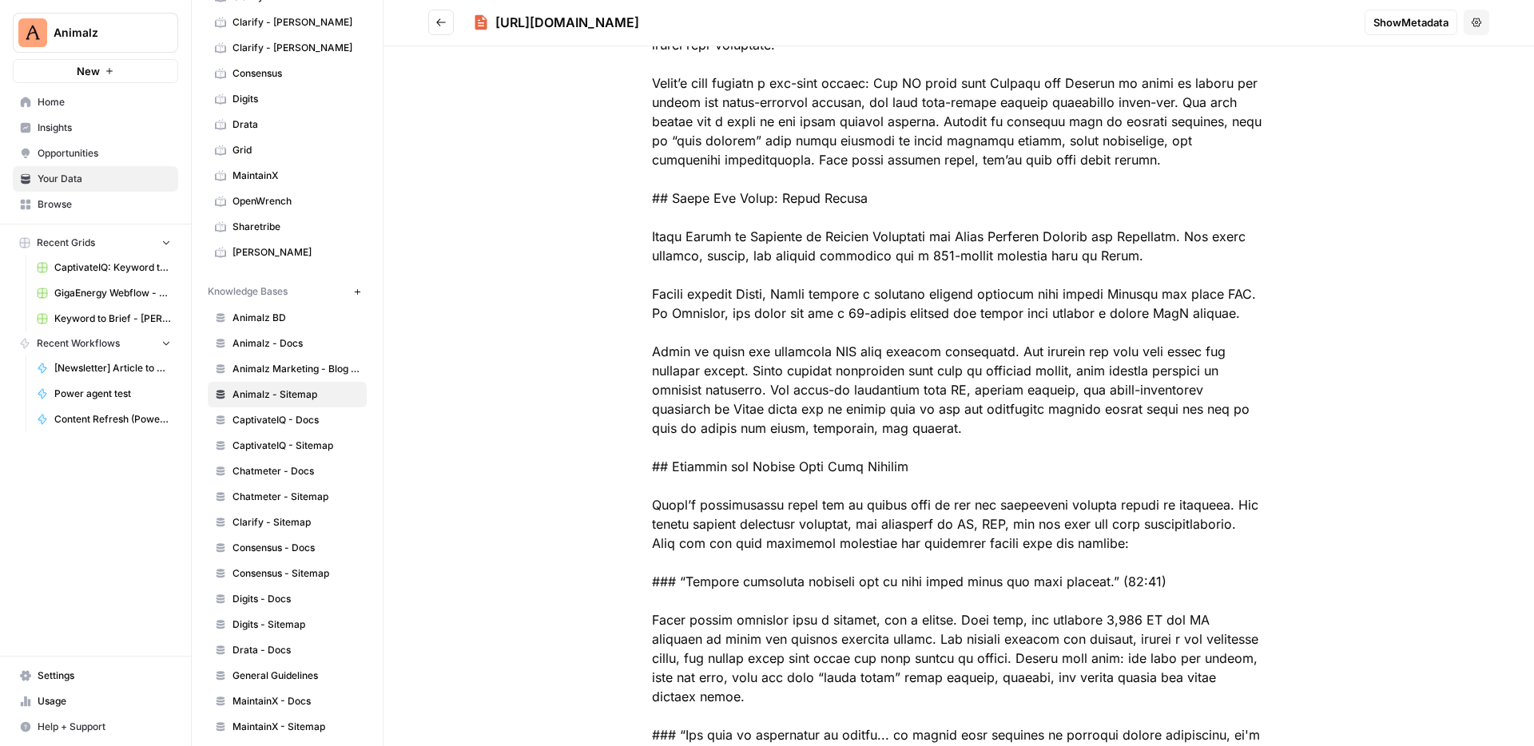
scroll to position [705, 0]
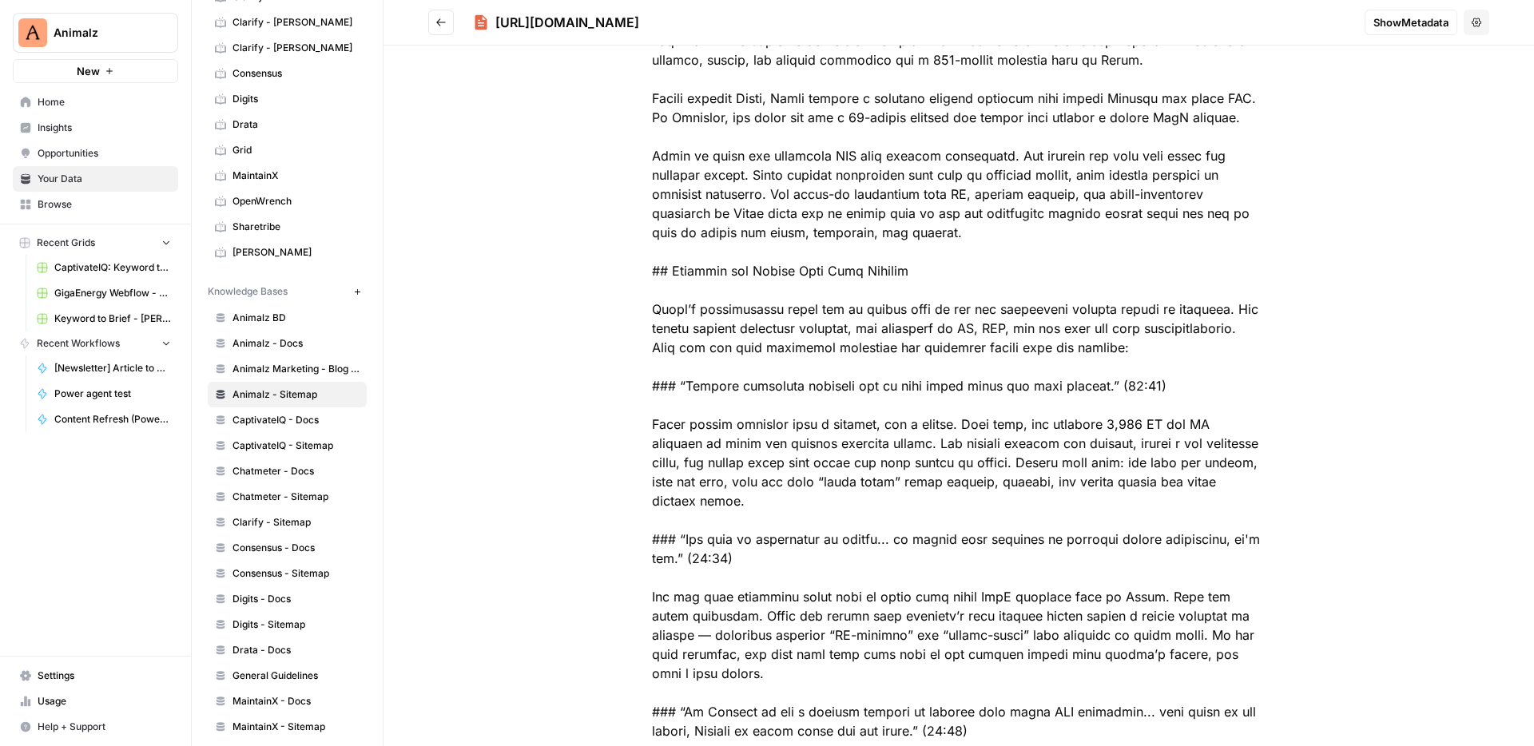
click at [448, 20] on button "Go back" at bounding box center [441, 23] width 26 height 26
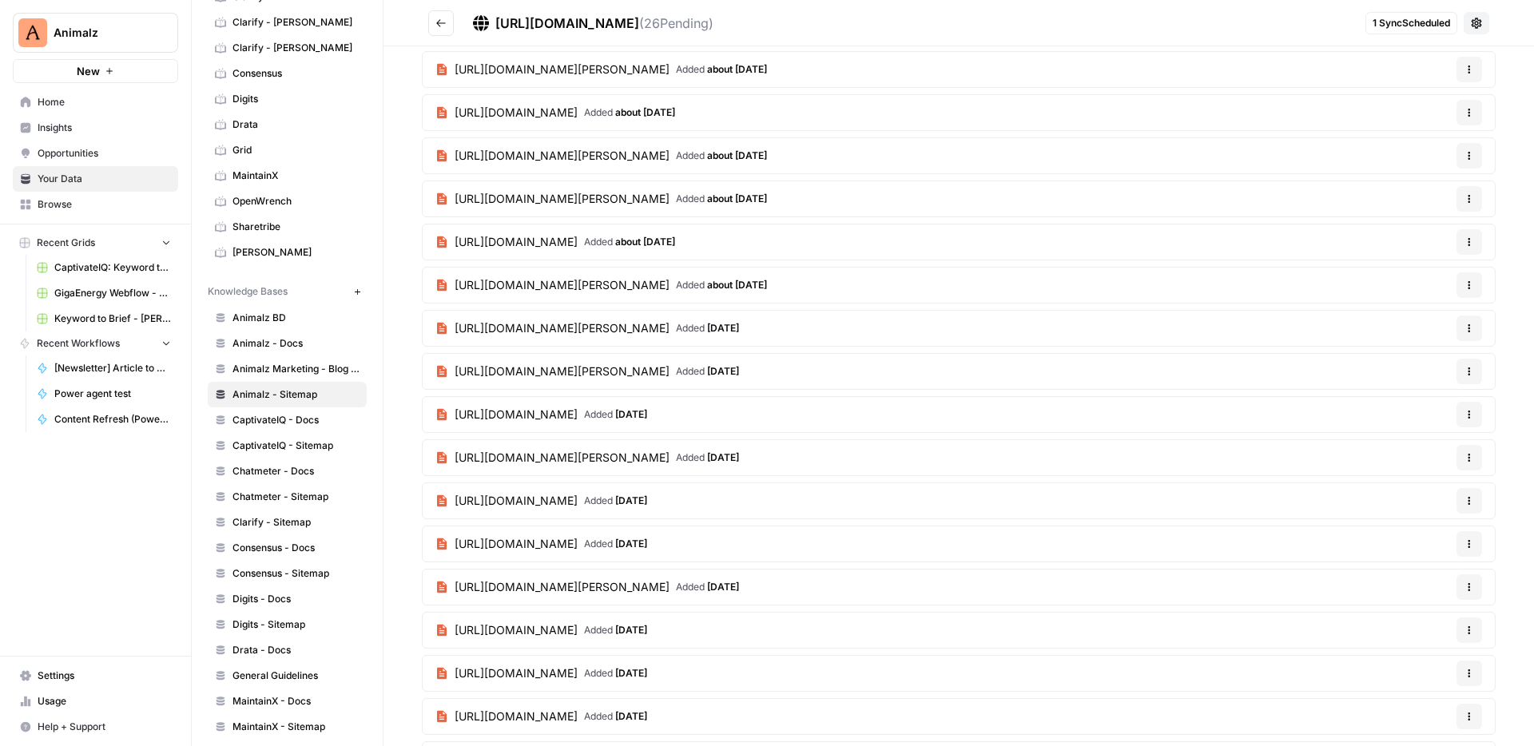
scroll to position [144, 0]
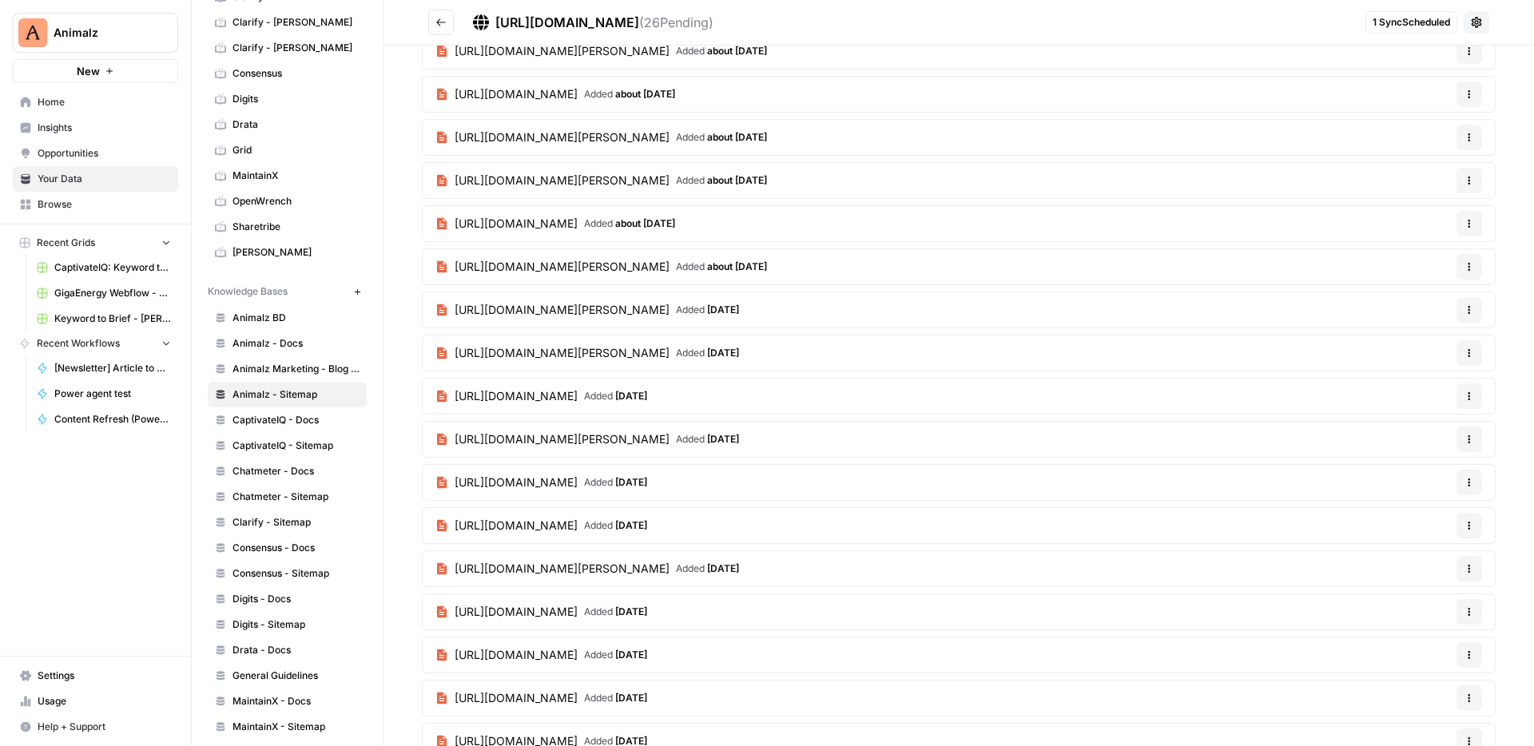
click at [441, 23] on icon "Go back" at bounding box center [441, 22] width 11 height 11
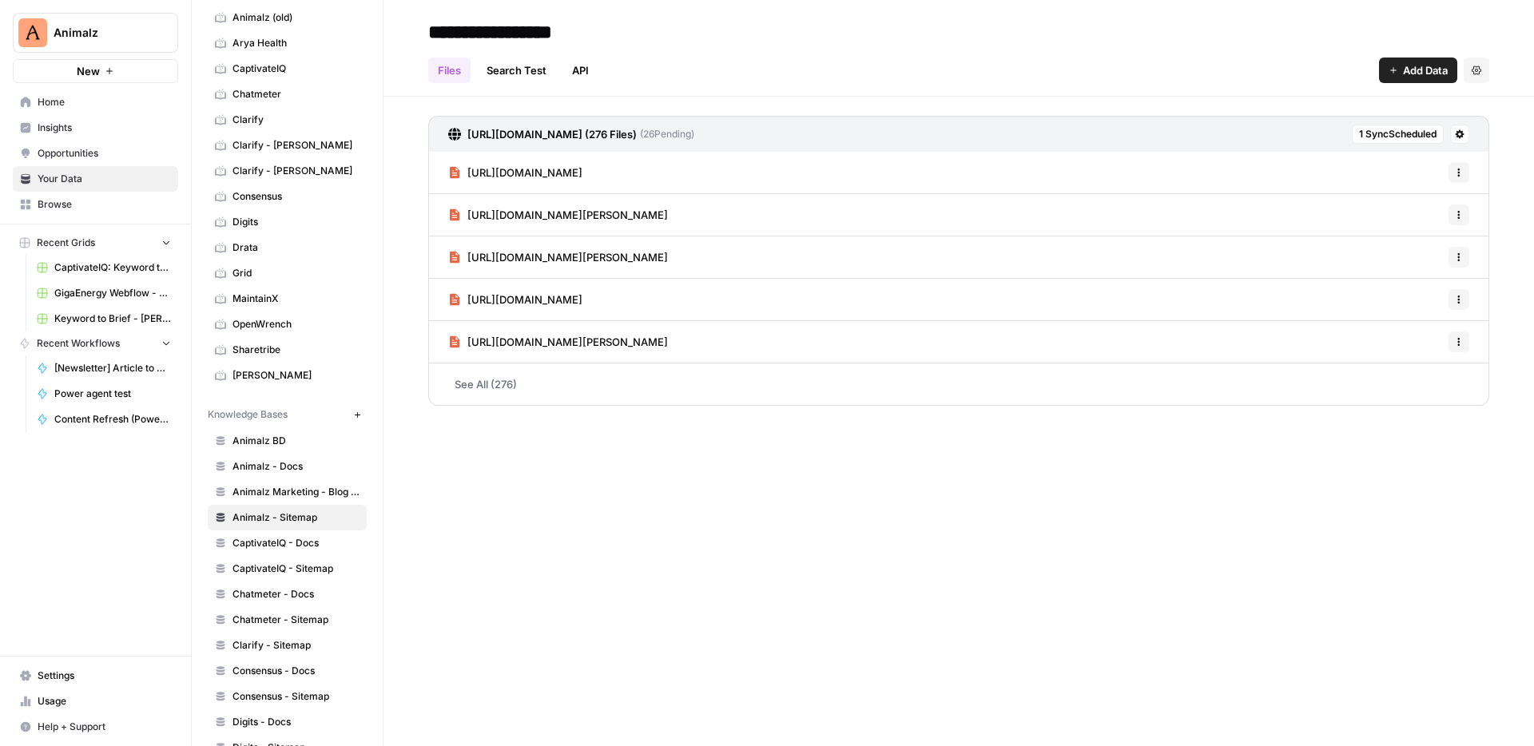
scroll to position [262, 0]
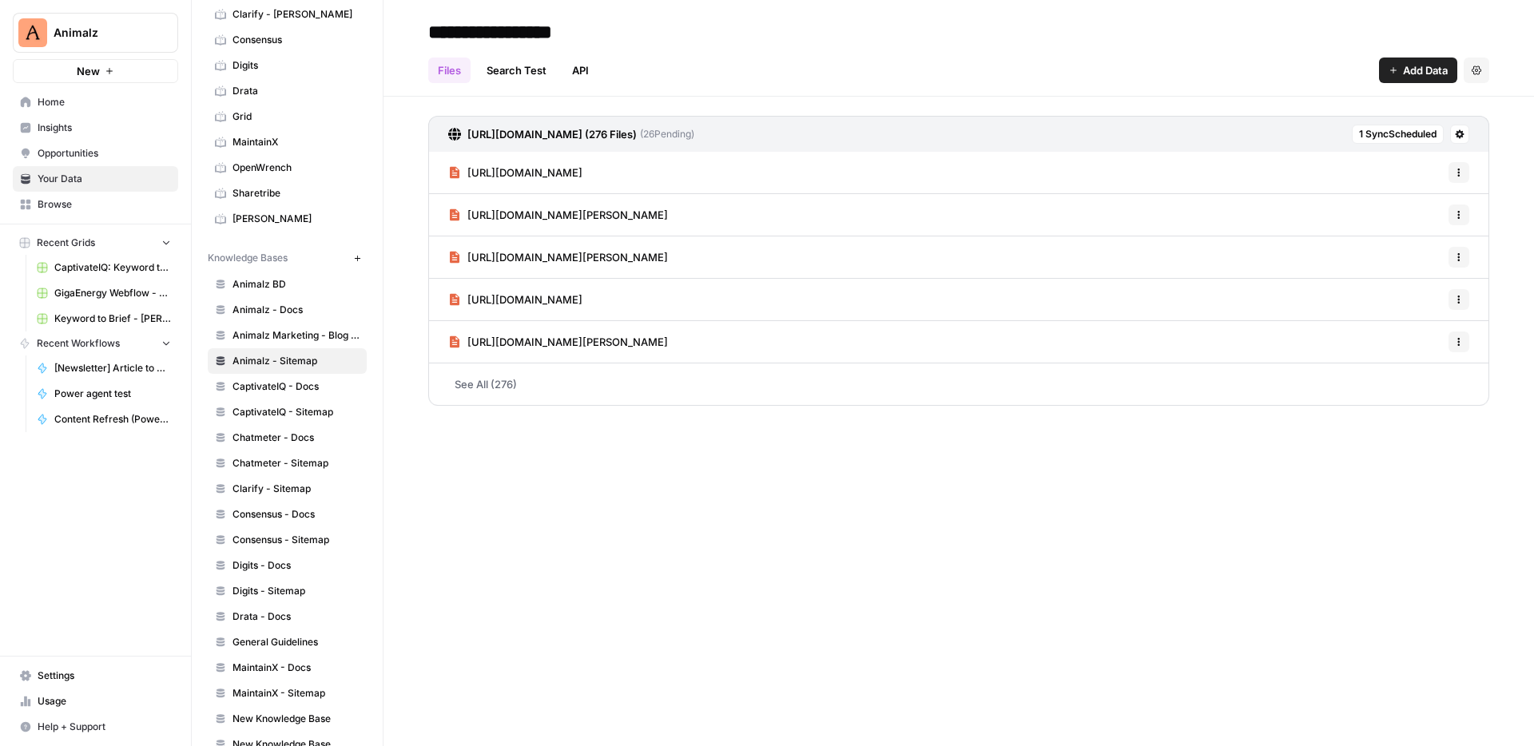
click at [280, 574] on link "Digits - Docs" at bounding box center [287, 566] width 159 height 26
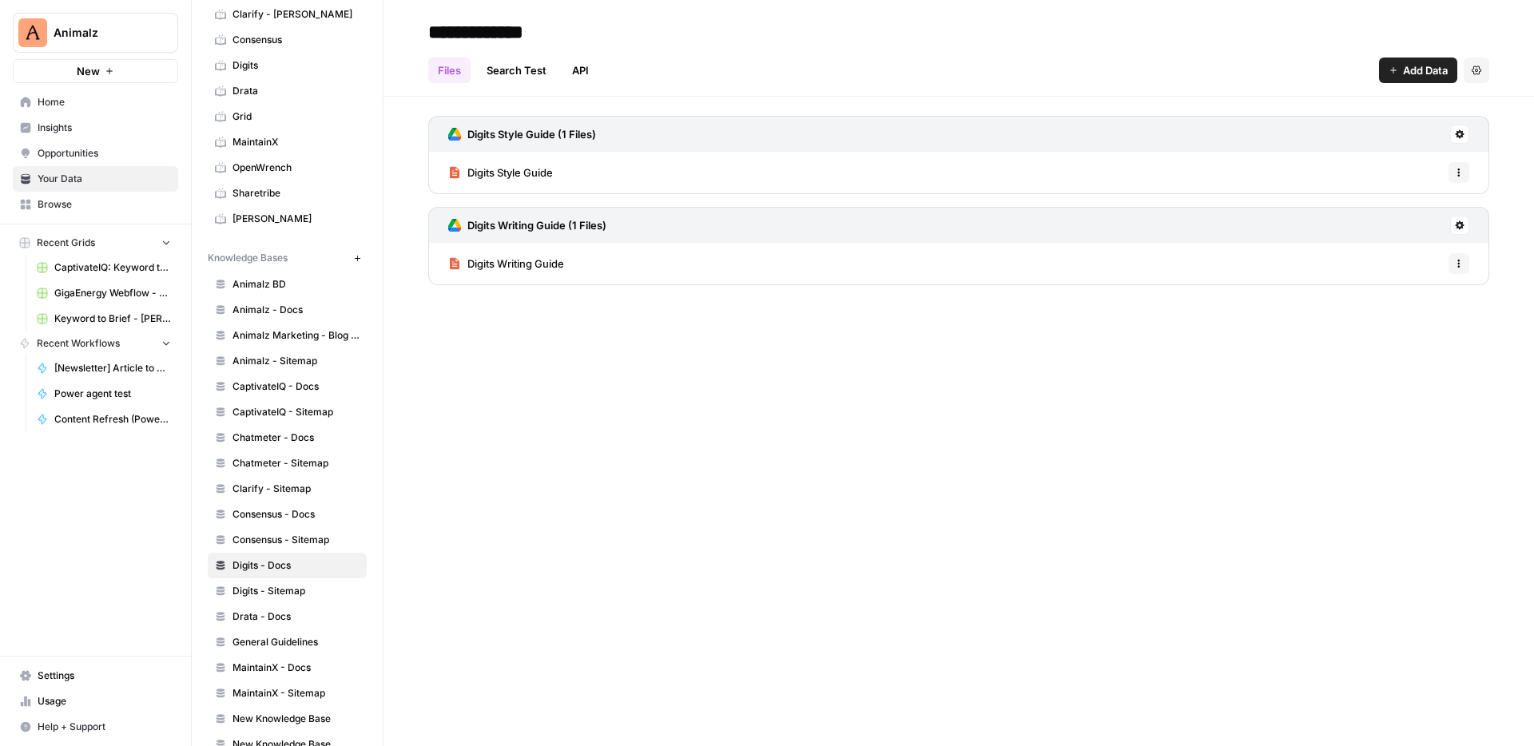
click at [534, 176] on span "Digits Style Guide" at bounding box center [511, 173] width 86 height 16
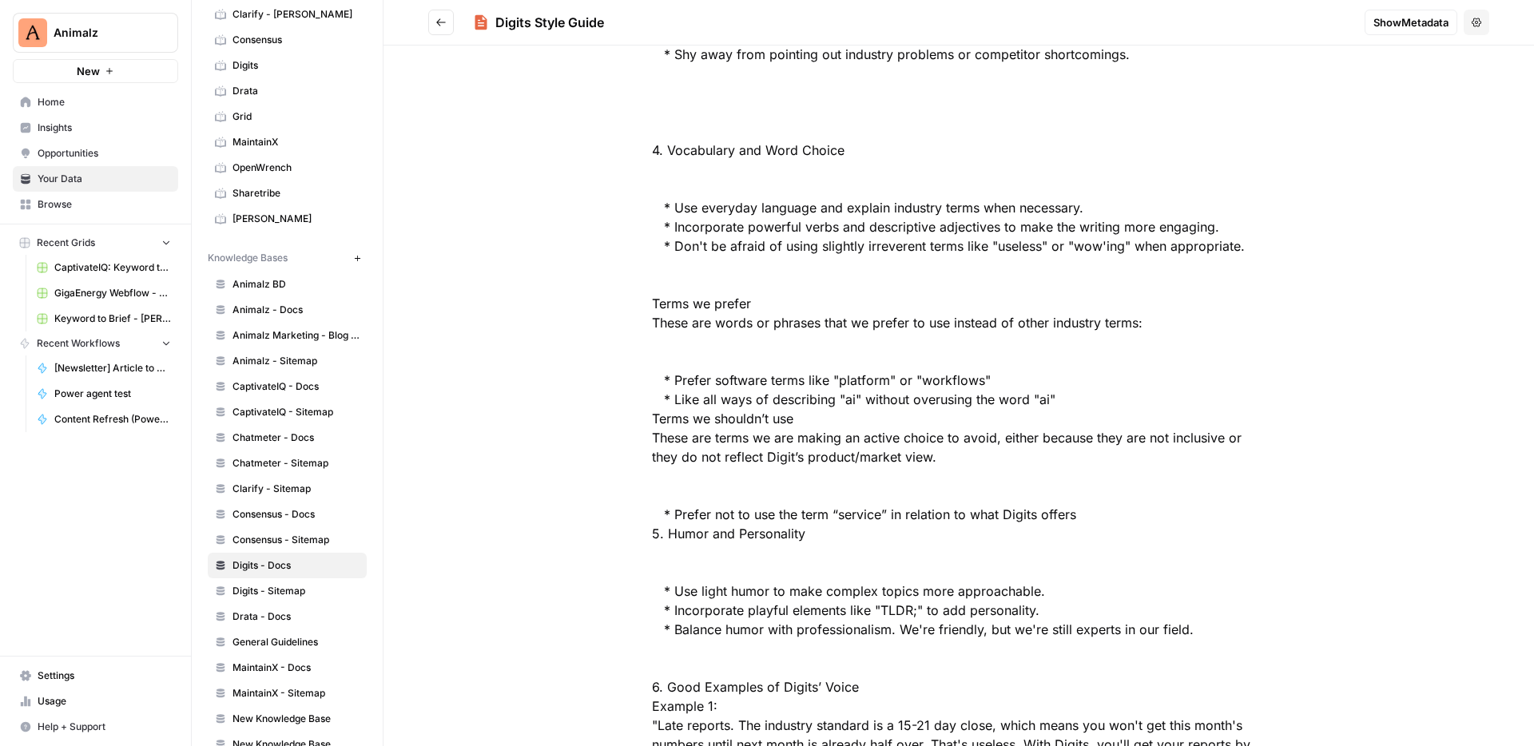
scroll to position [2460, 0]
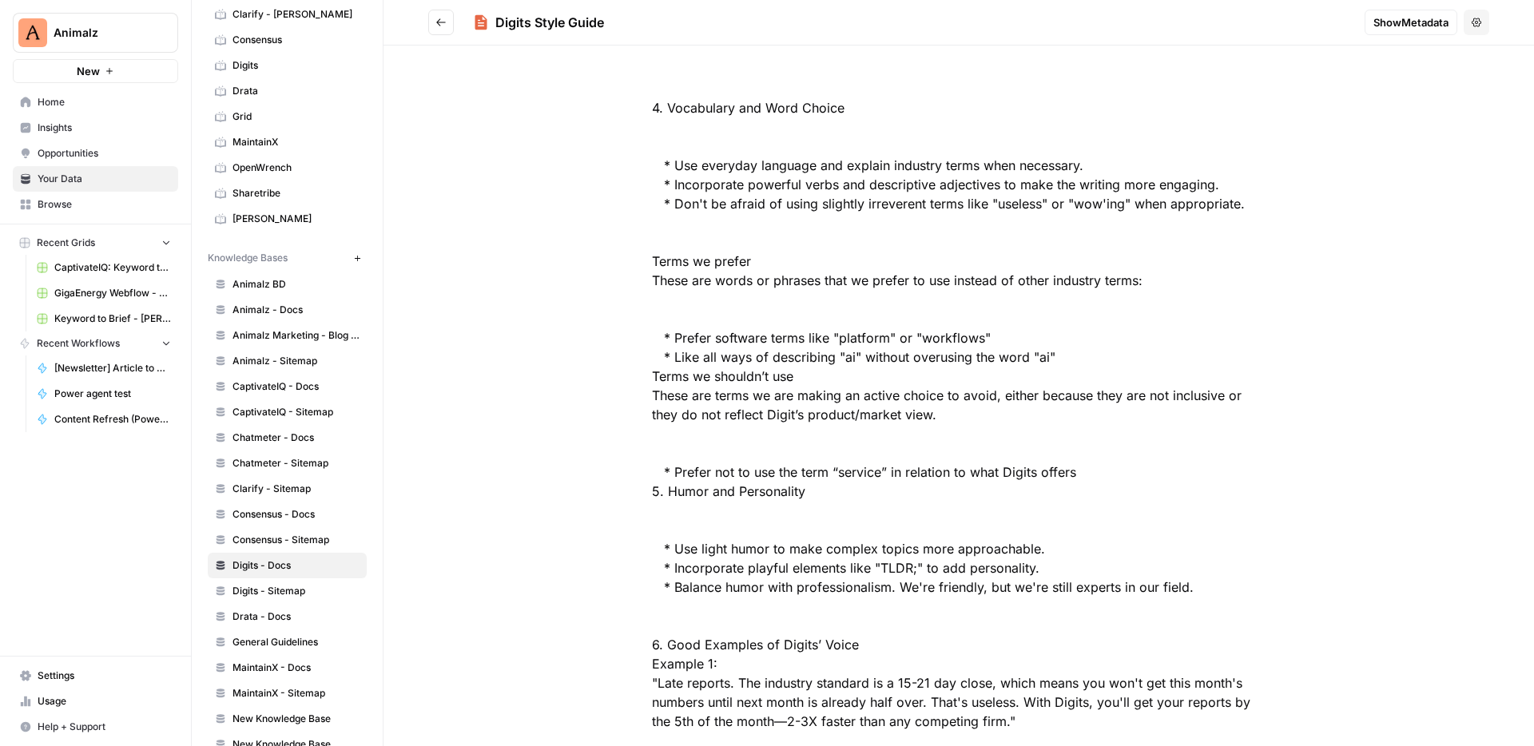
click at [444, 25] on icon "Go back" at bounding box center [441, 22] width 11 height 11
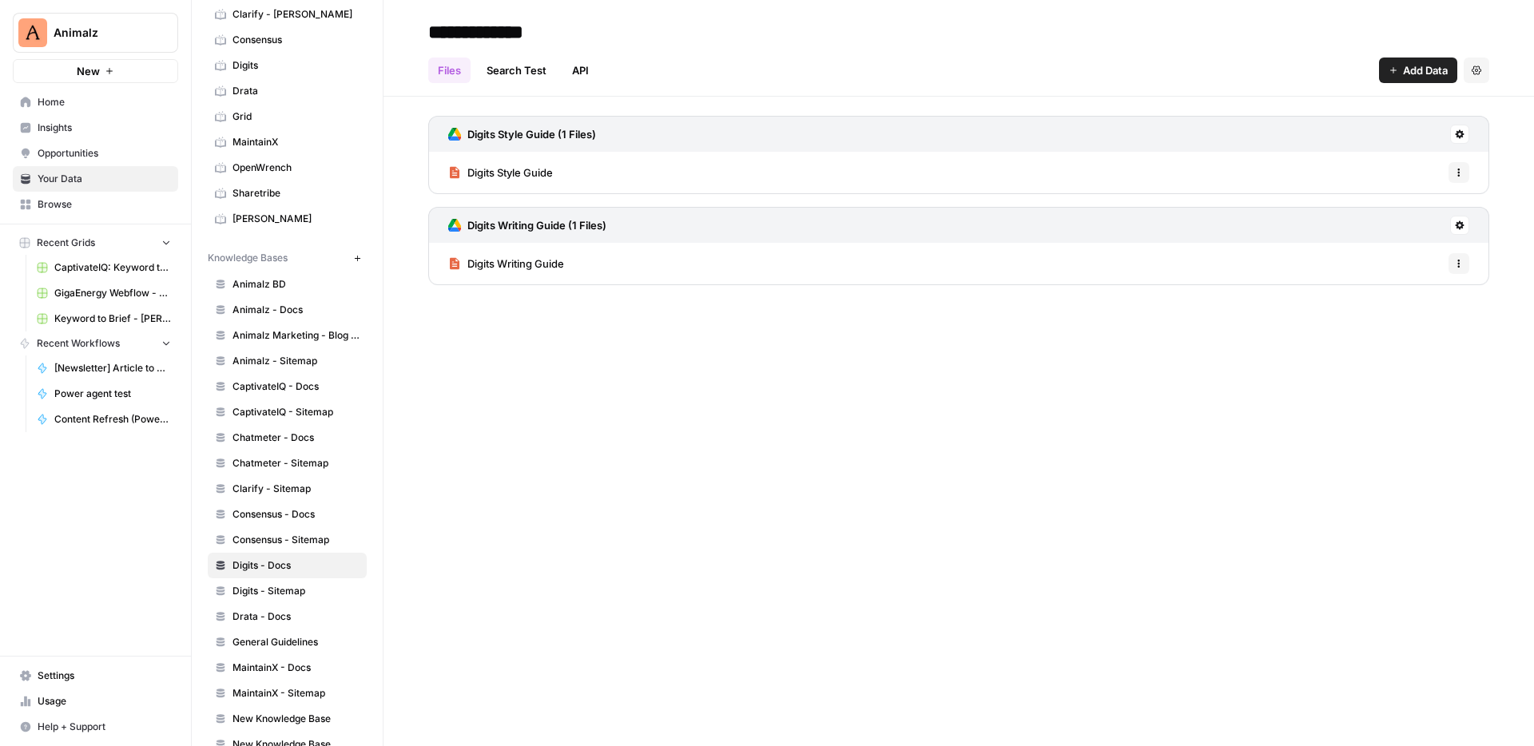
click at [1475, 74] on icon "button" at bounding box center [1477, 70] width 10 height 9
click at [1264, 74] on div "Files Search Test API Add Data Settings" at bounding box center [958, 64] width 1061 height 38
click at [1459, 133] on icon at bounding box center [1460, 134] width 9 height 9
click at [1200, 423] on div "**********" at bounding box center [959, 373] width 1151 height 746
click at [304, 304] on span "Animalz - Docs" at bounding box center [296, 310] width 127 height 14
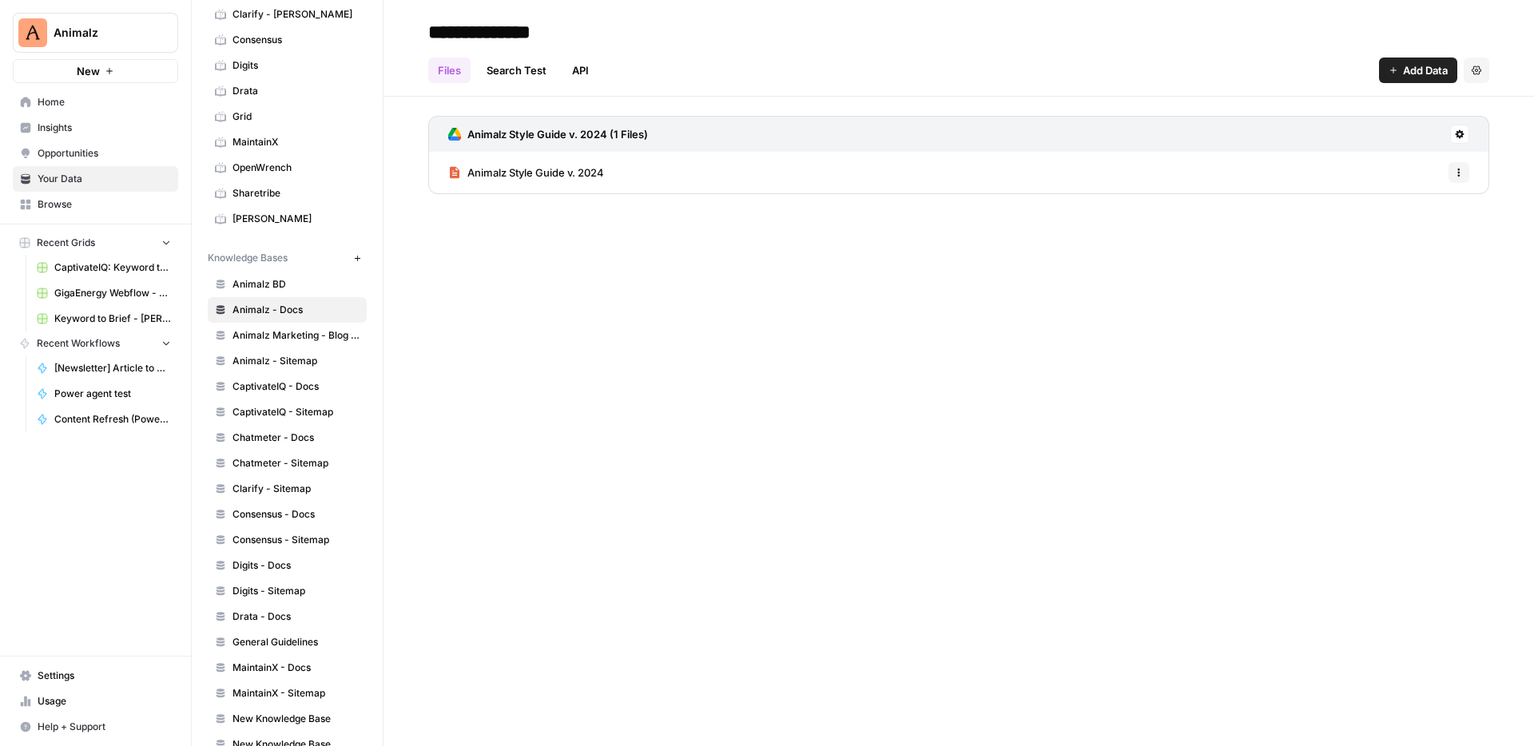
click at [325, 360] on span "Animalz - Sitemap" at bounding box center [296, 361] width 127 height 14
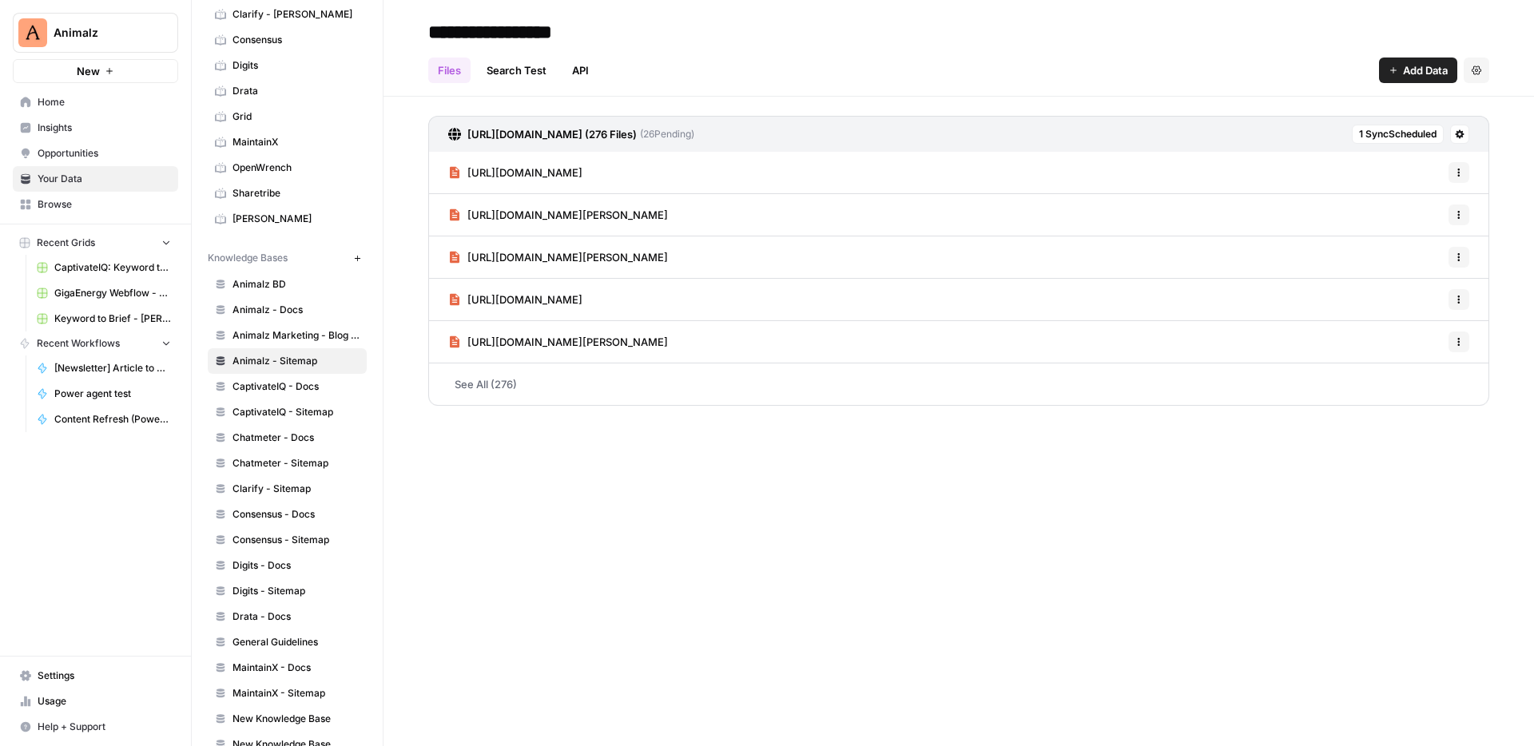
click at [284, 312] on span "Animalz - Docs" at bounding box center [296, 310] width 127 height 14
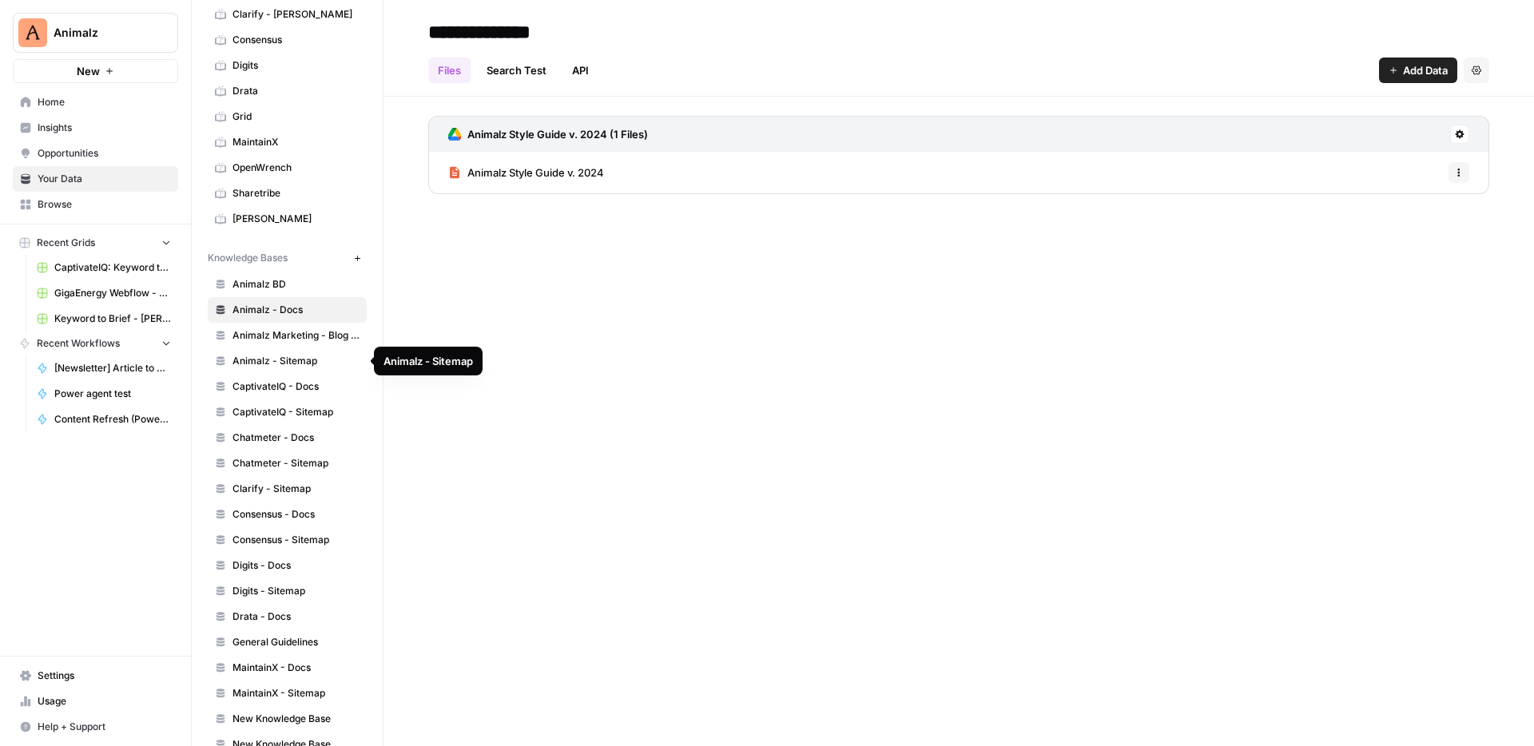
click at [299, 360] on span "Animalz - Sitemap" at bounding box center [296, 361] width 127 height 14
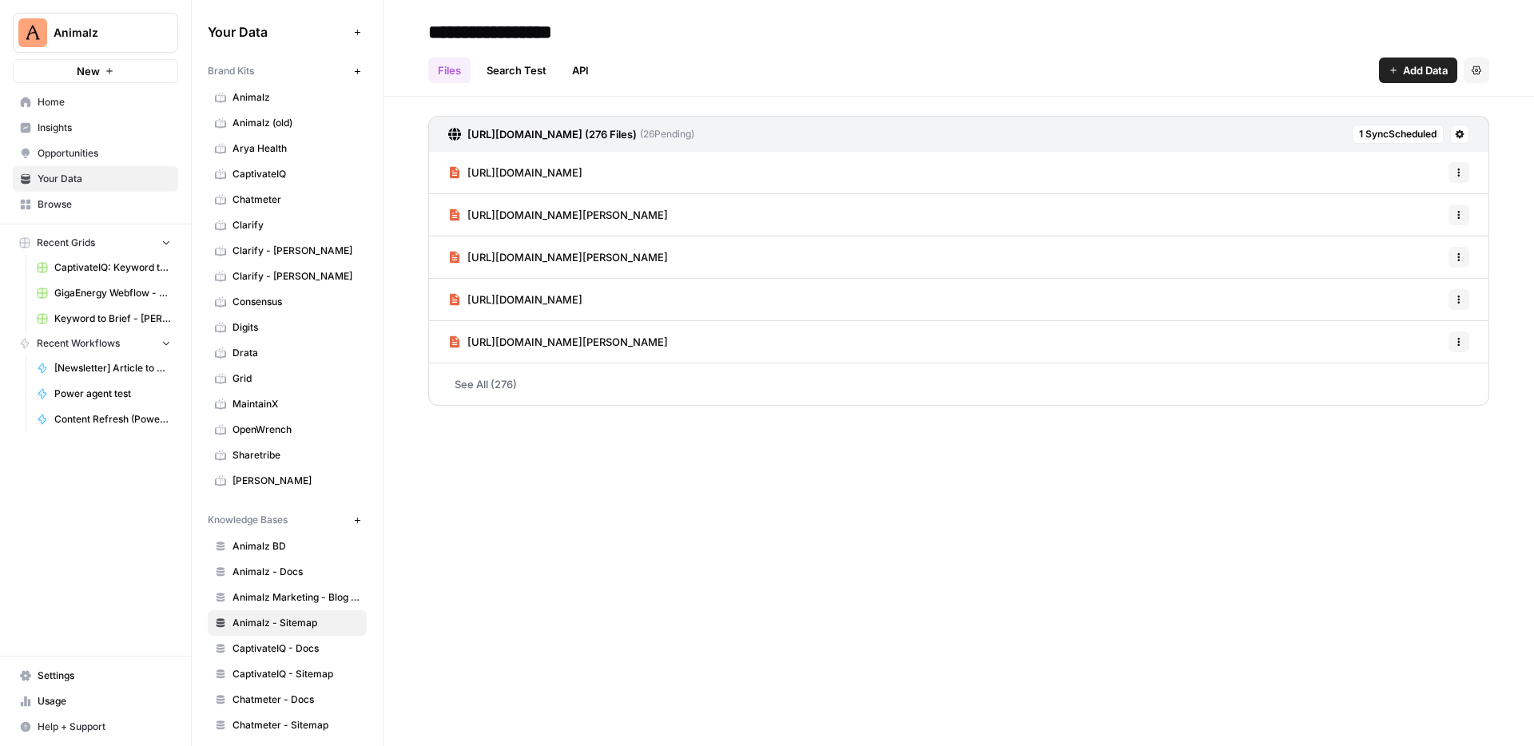
click at [285, 95] on span "Animalz" at bounding box center [296, 97] width 127 height 14
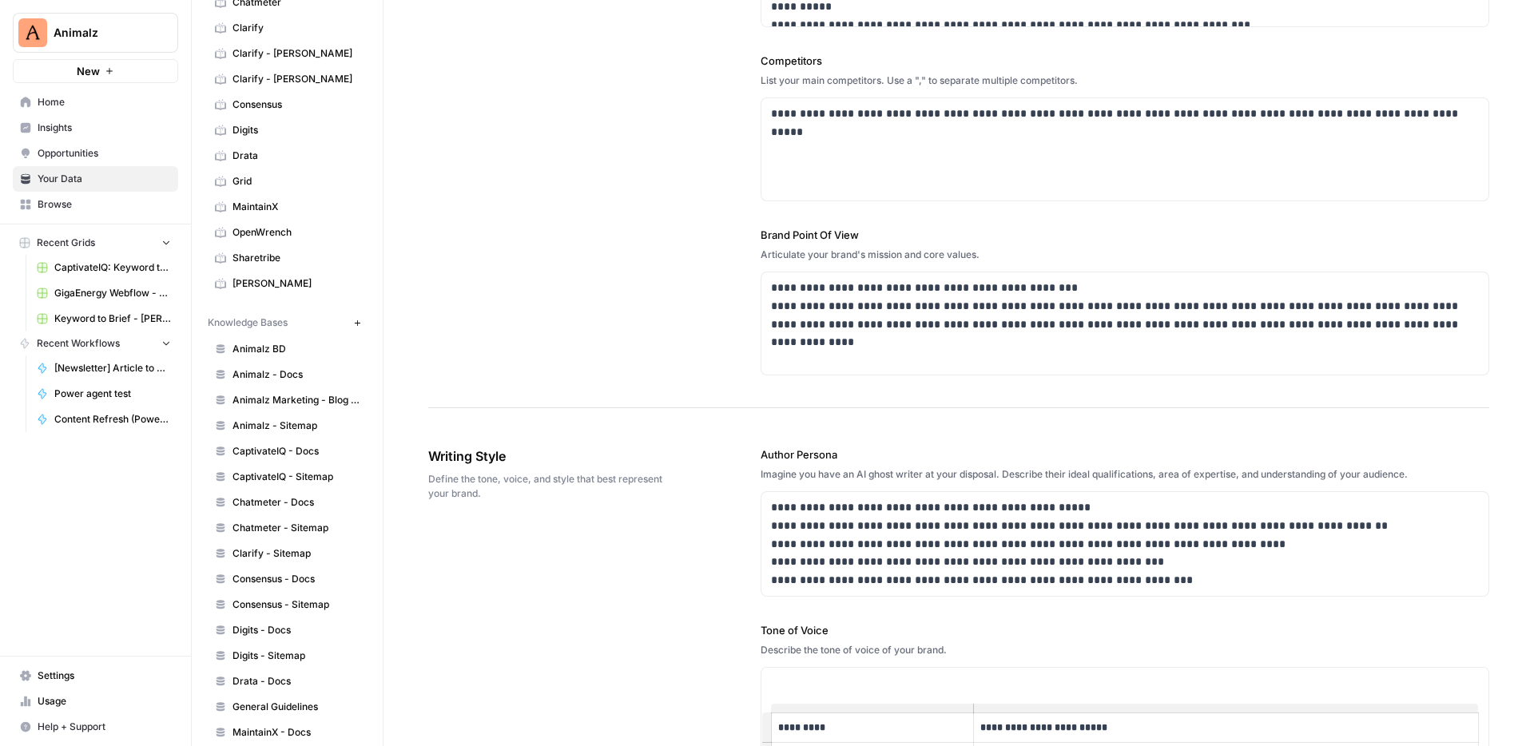
scroll to position [262, 0]
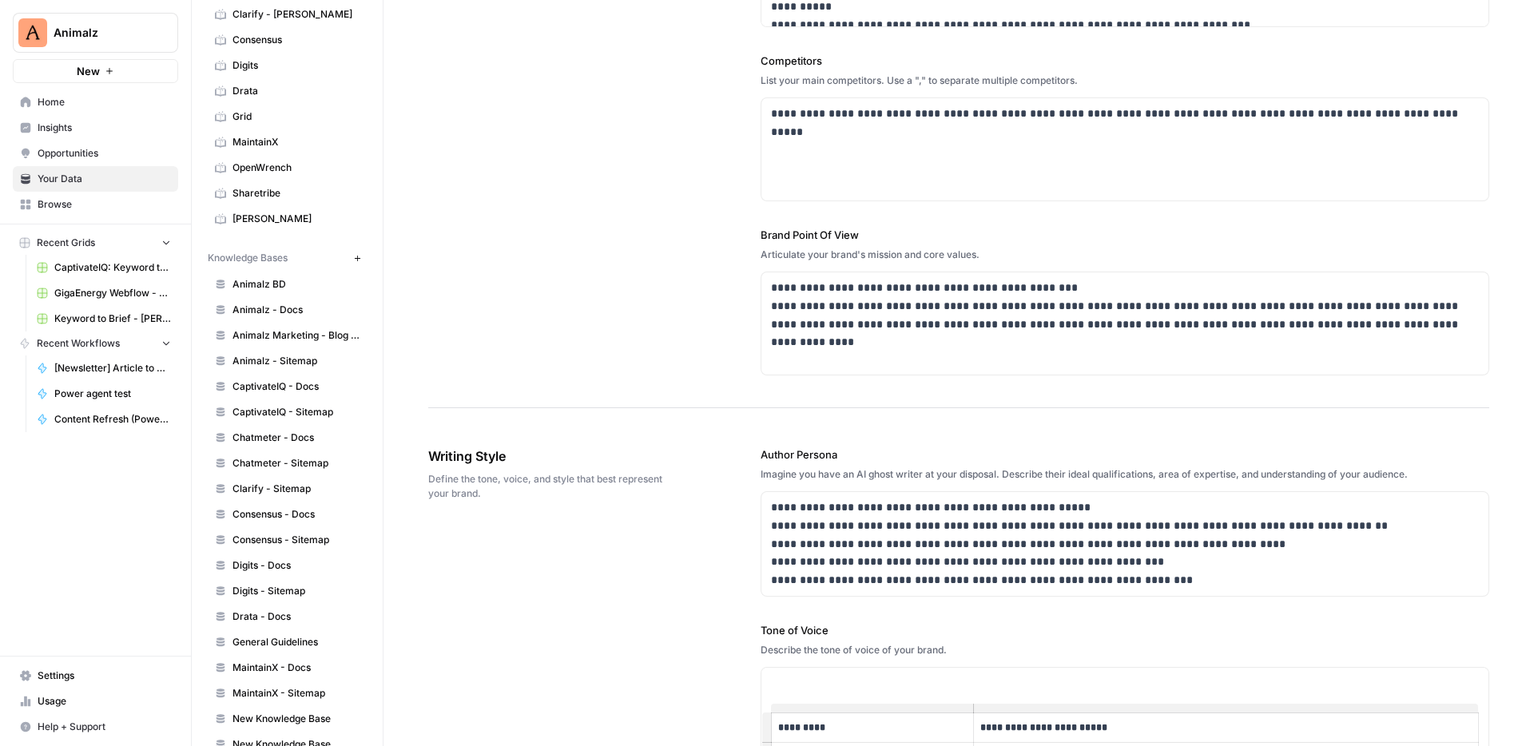
click at [292, 305] on span "Animalz - Docs" at bounding box center [296, 310] width 127 height 14
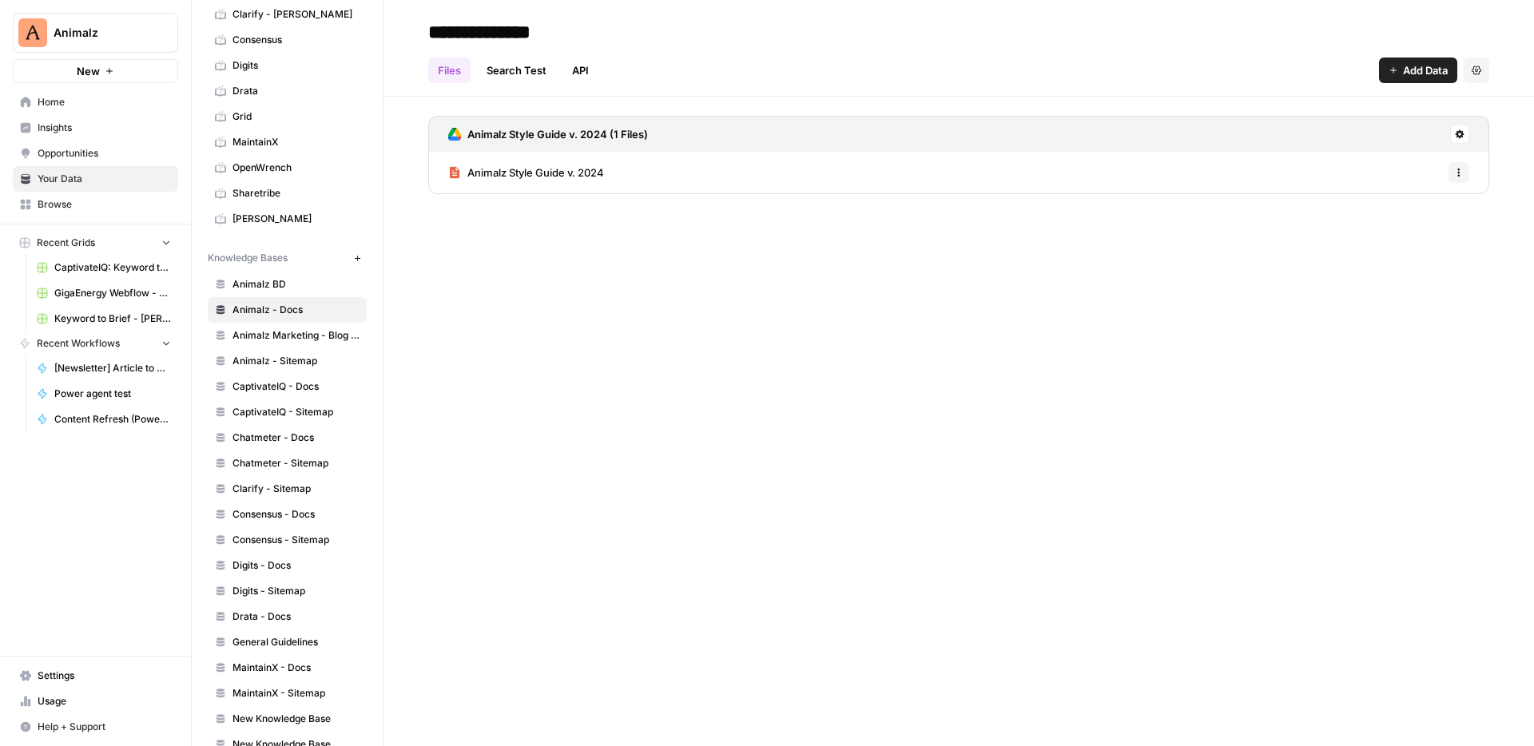
click at [311, 339] on span "Animalz Marketing - Blog content" at bounding box center [296, 335] width 127 height 14
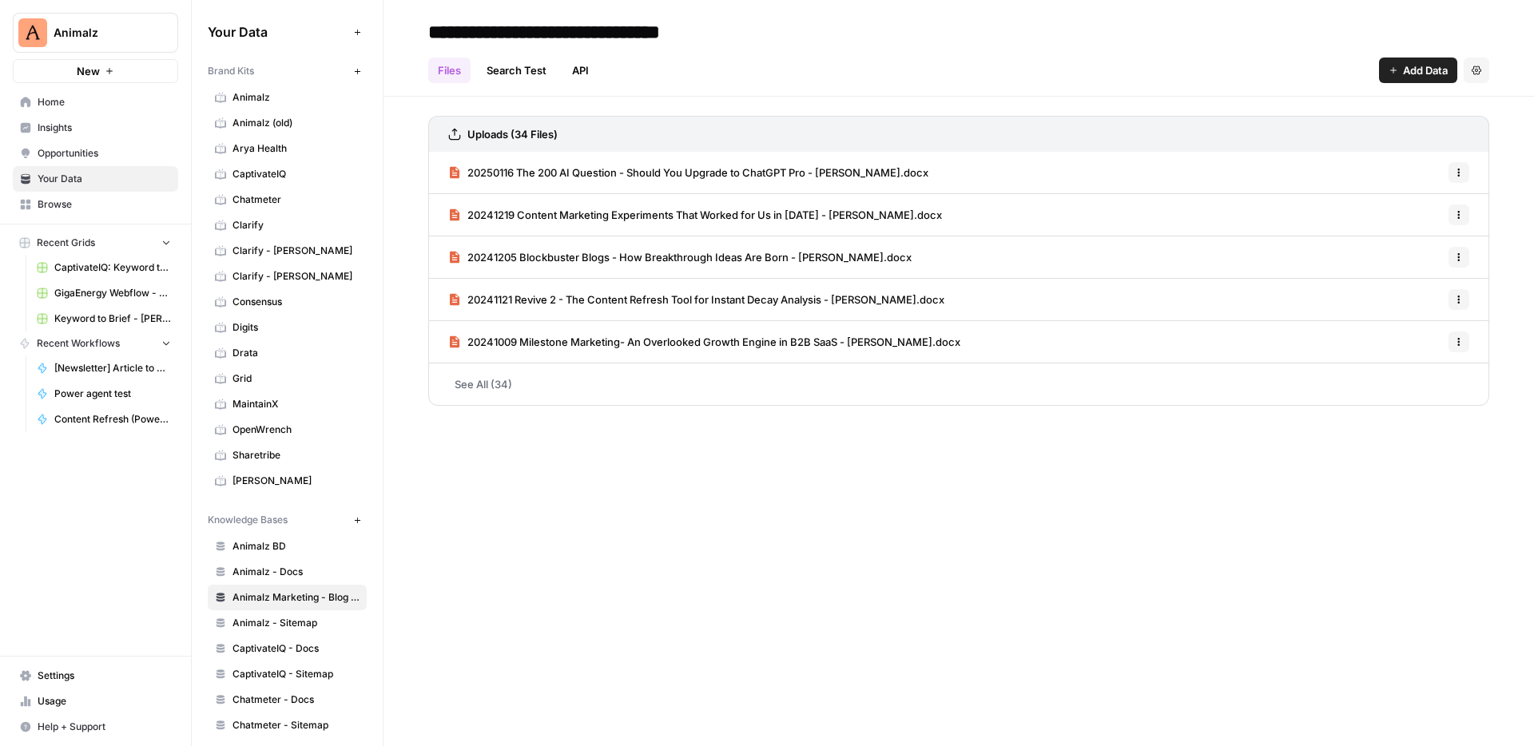
click at [273, 96] on span "Animalz" at bounding box center [296, 97] width 127 height 14
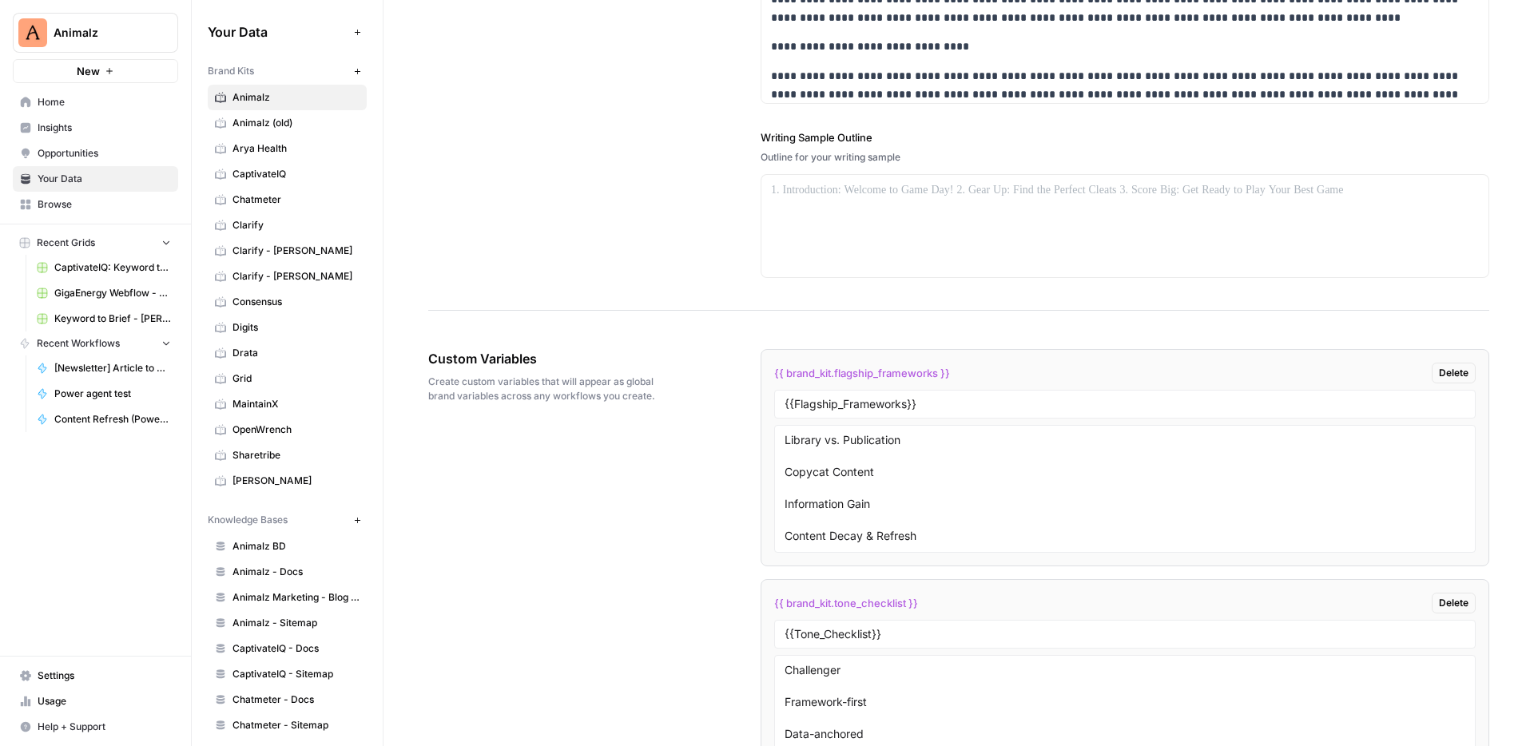
scroll to position [2480, 0]
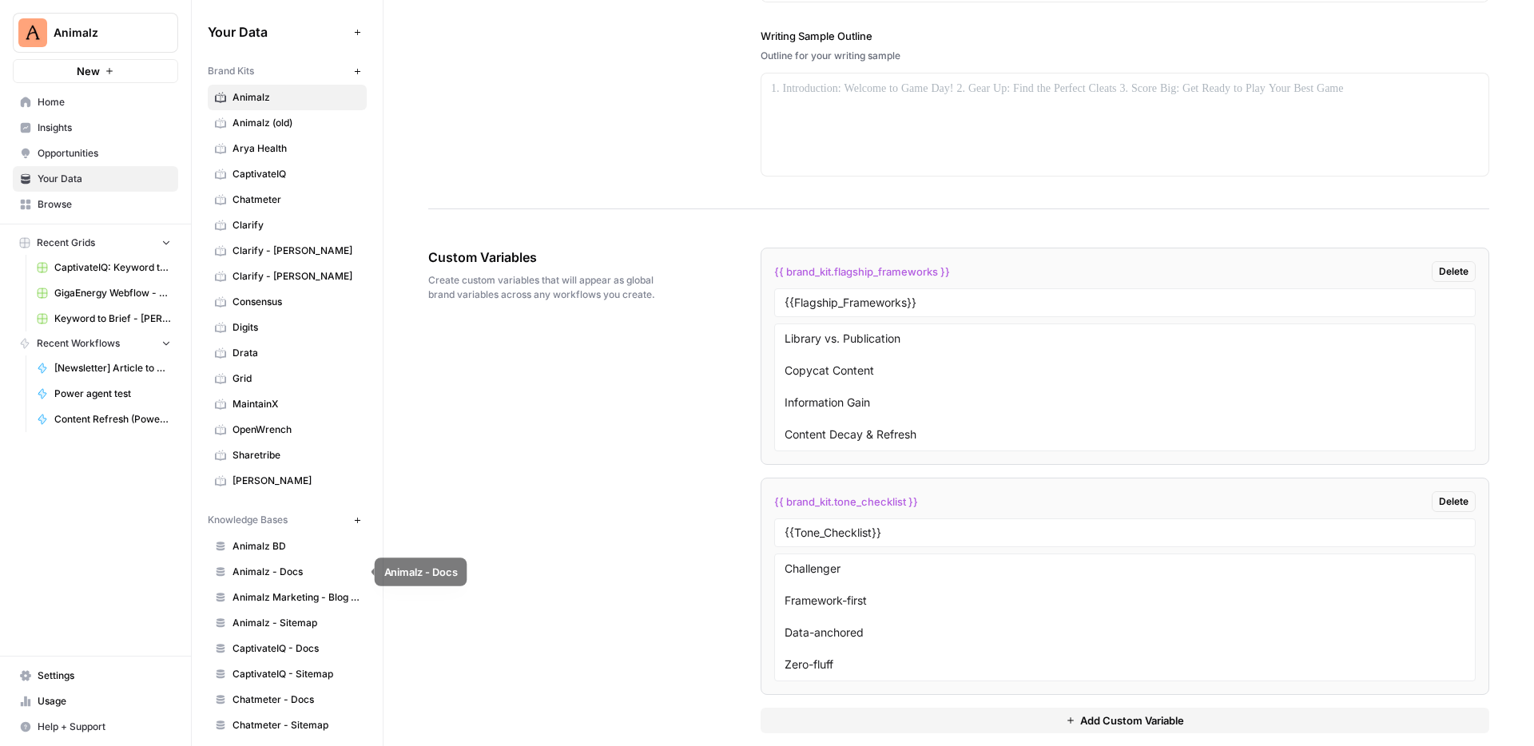
click at [281, 571] on span "Animalz - Docs" at bounding box center [296, 572] width 127 height 14
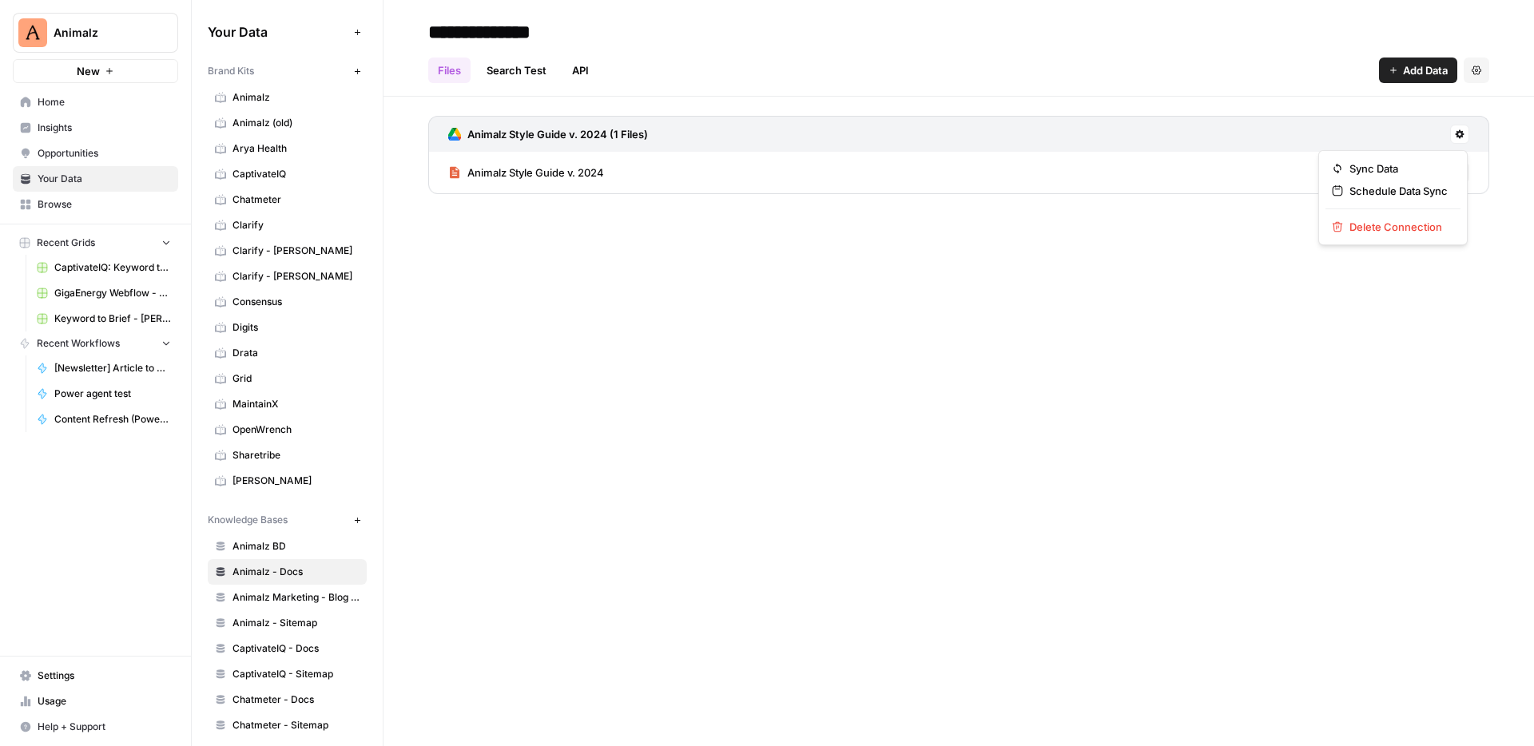
click at [1459, 129] on icon at bounding box center [1460, 134] width 10 height 10
click at [1056, 315] on div "**********" at bounding box center [959, 373] width 1151 height 746
